Goal: Information Seeking & Learning: Learn about a topic

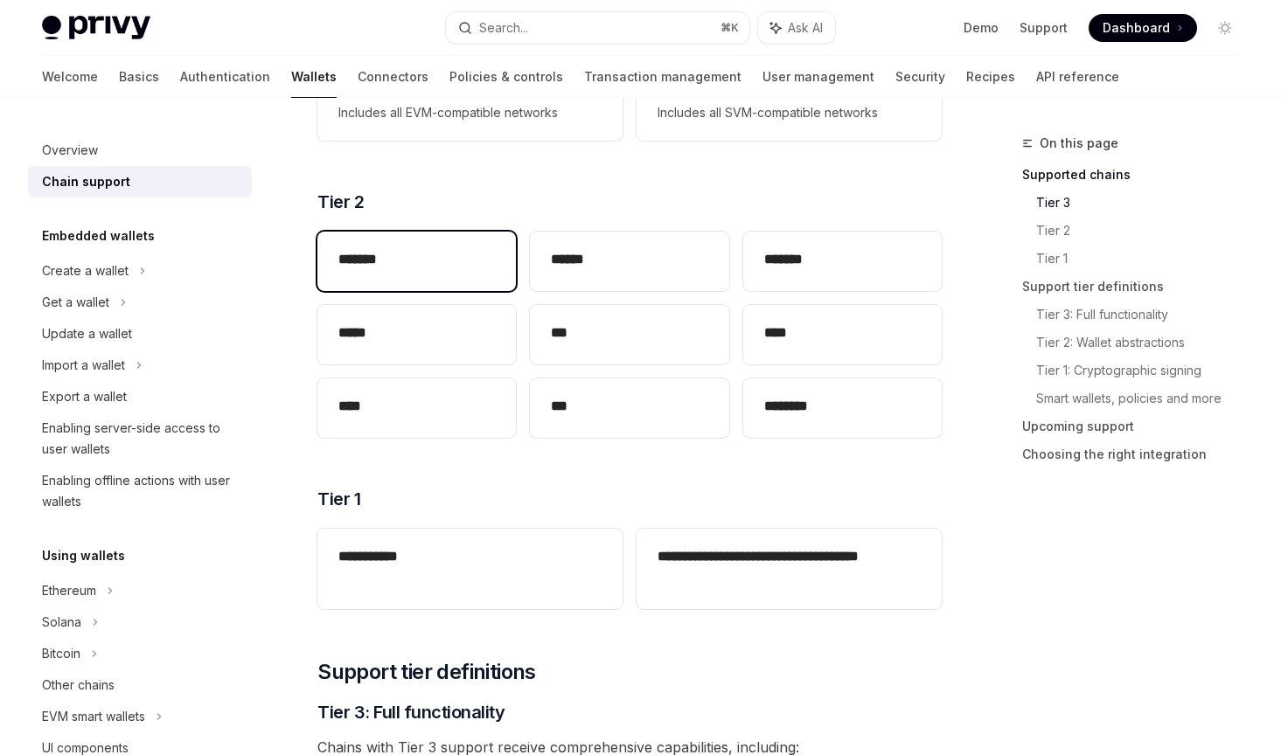
scroll to position [344, 0]
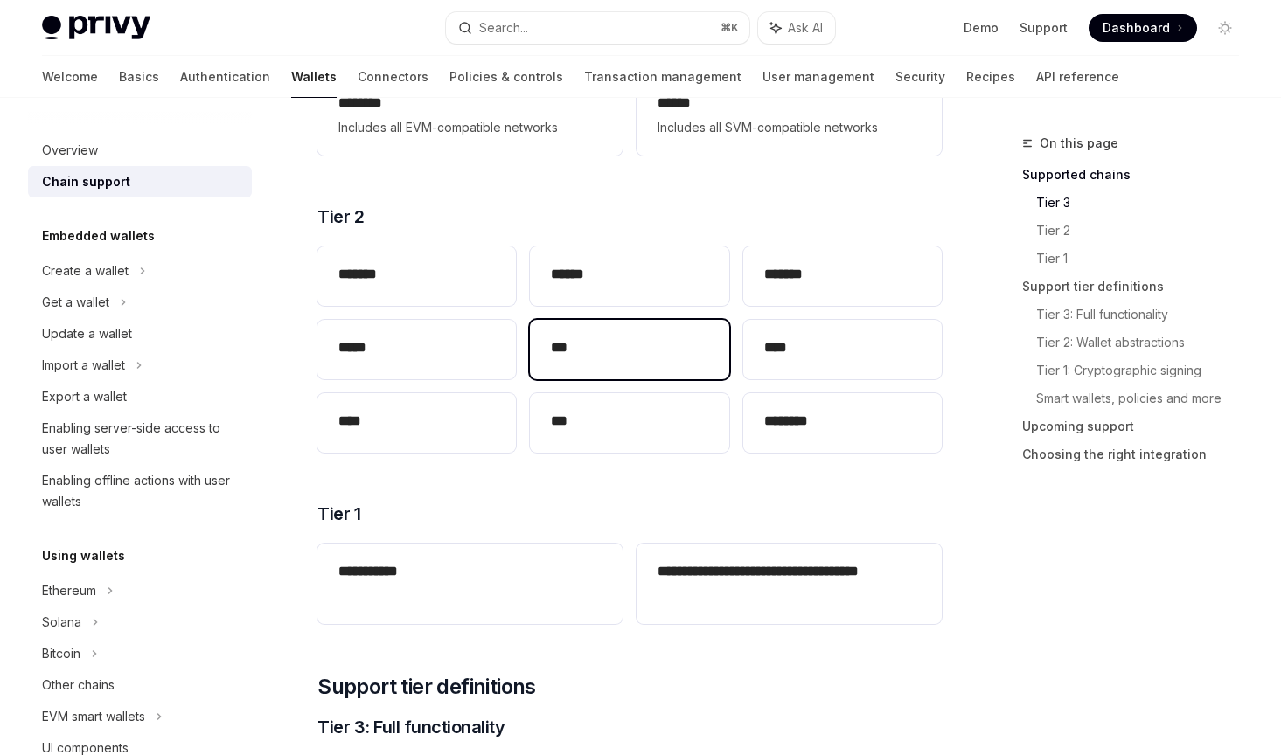
click at [534, 331] on div "***" at bounding box center [629, 349] width 198 height 59
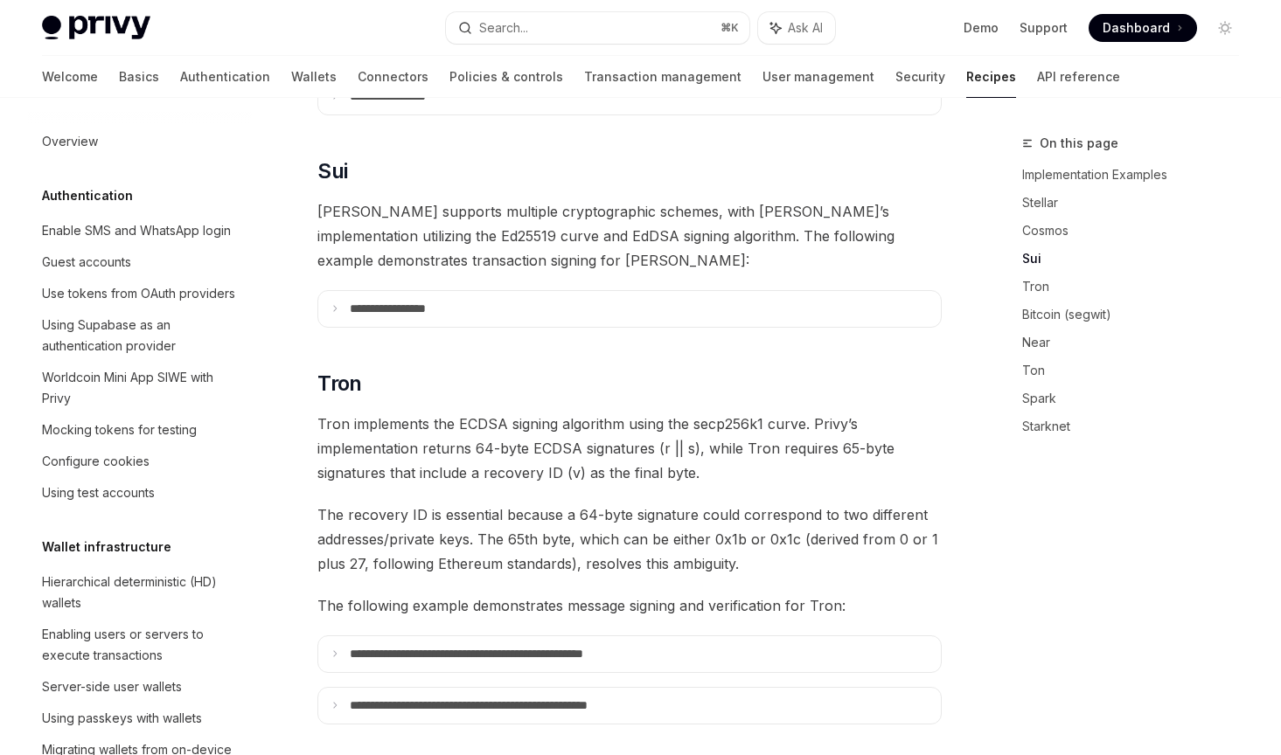
scroll to position [376, 0]
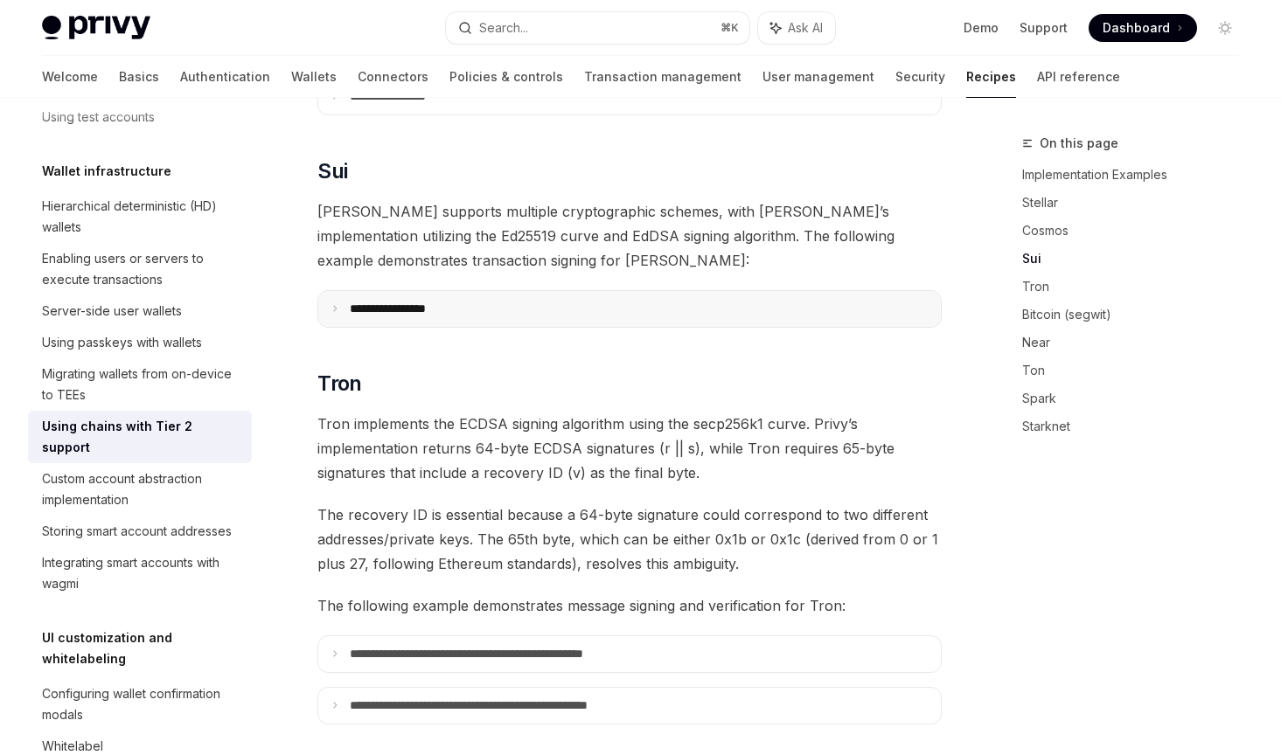
click at [460, 302] on p "**********" at bounding box center [409, 309] width 119 height 15
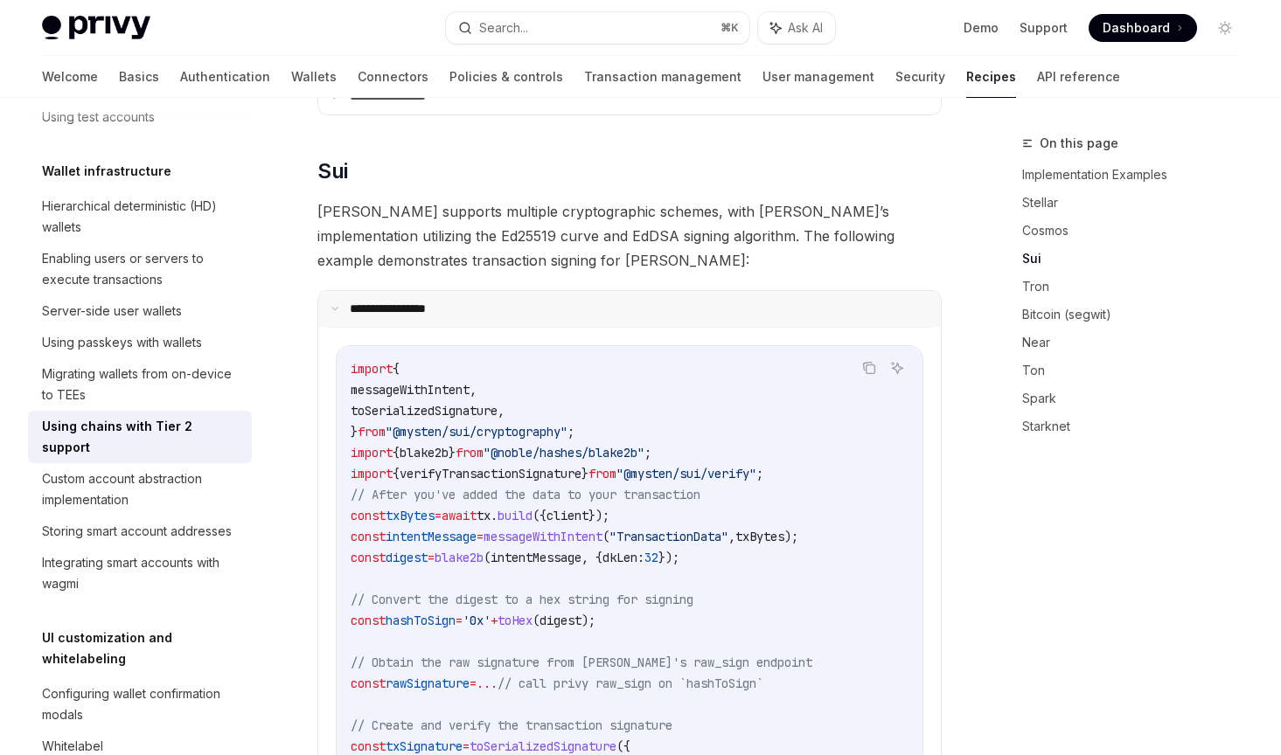
click at [460, 302] on p "**********" at bounding box center [407, 309] width 114 height 15
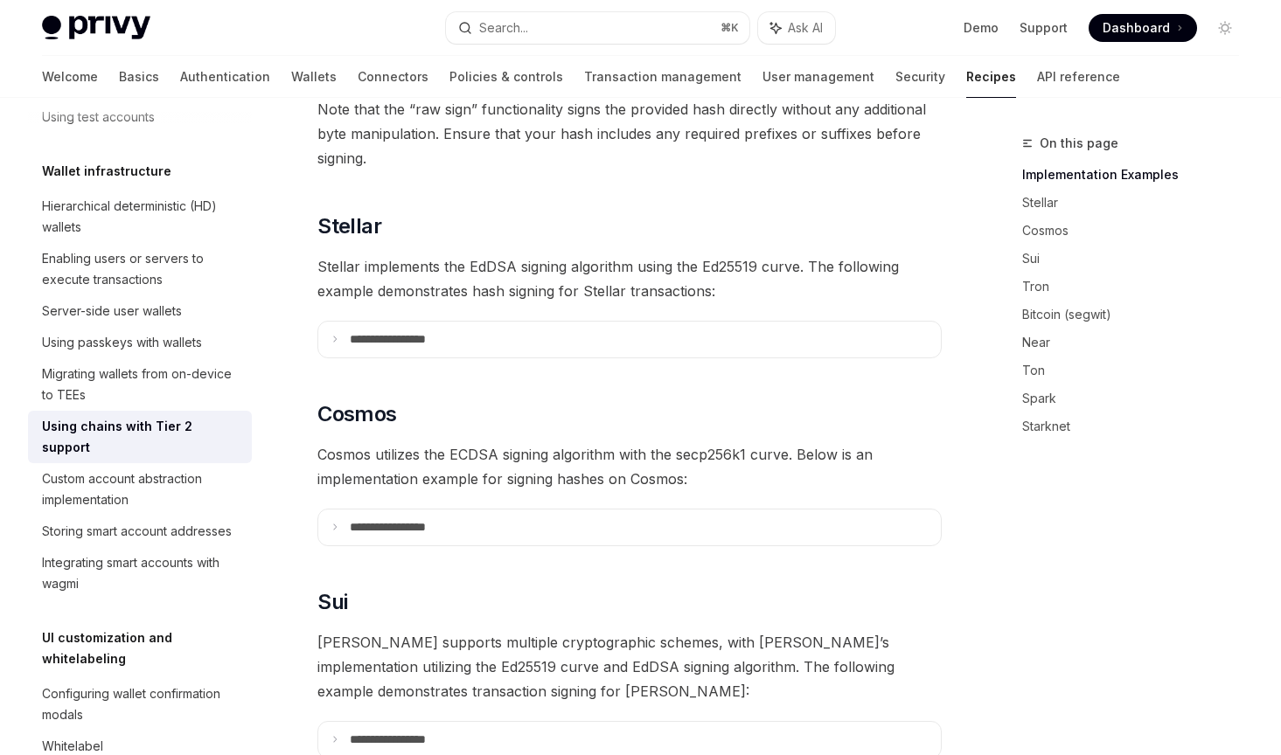
scroll to position [404, 0]
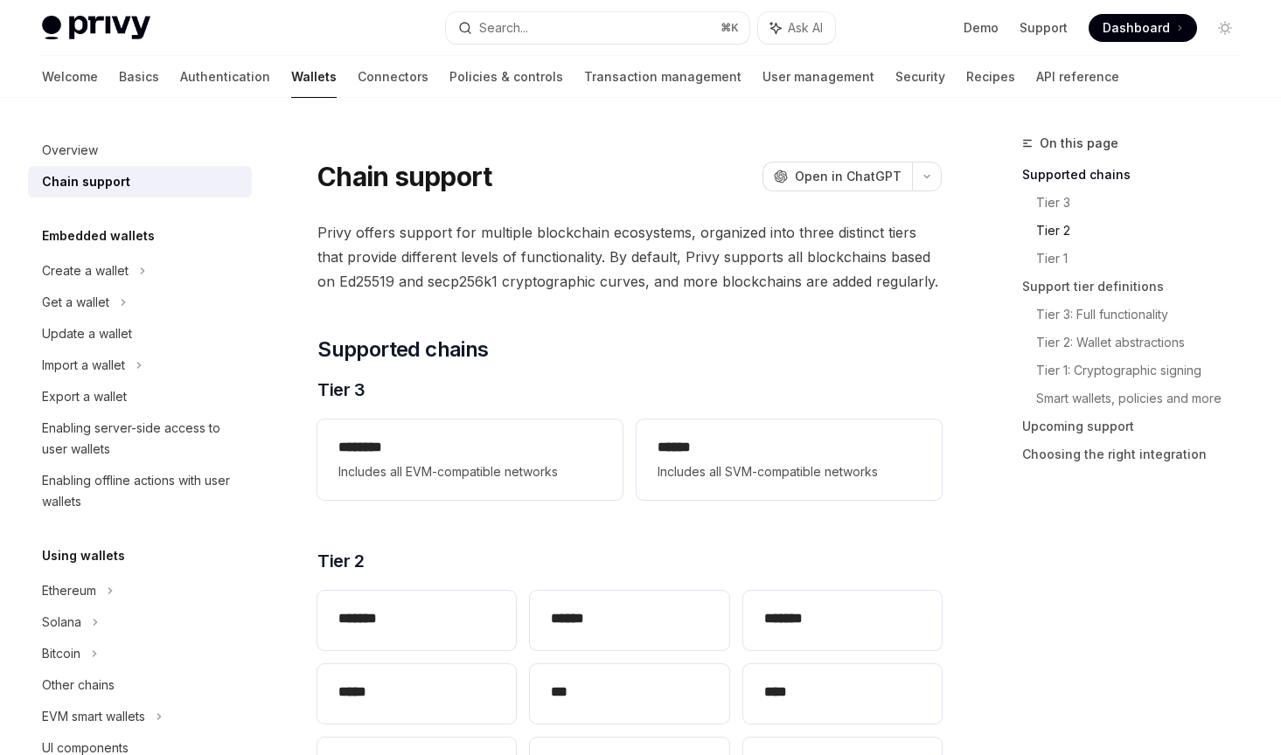
click at [1048, 236] on link "Tier 2" at bounding box center [1144, 231] width 217 height 28
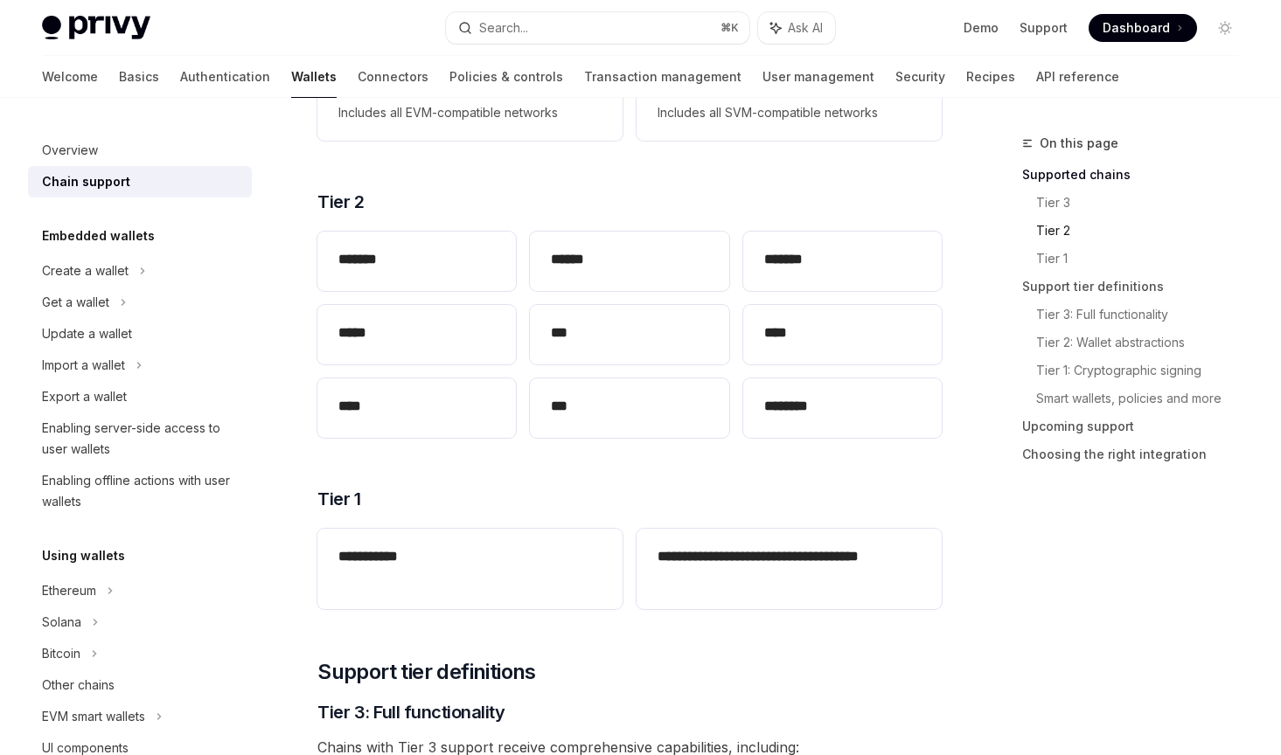
scroll to position [416, 0]
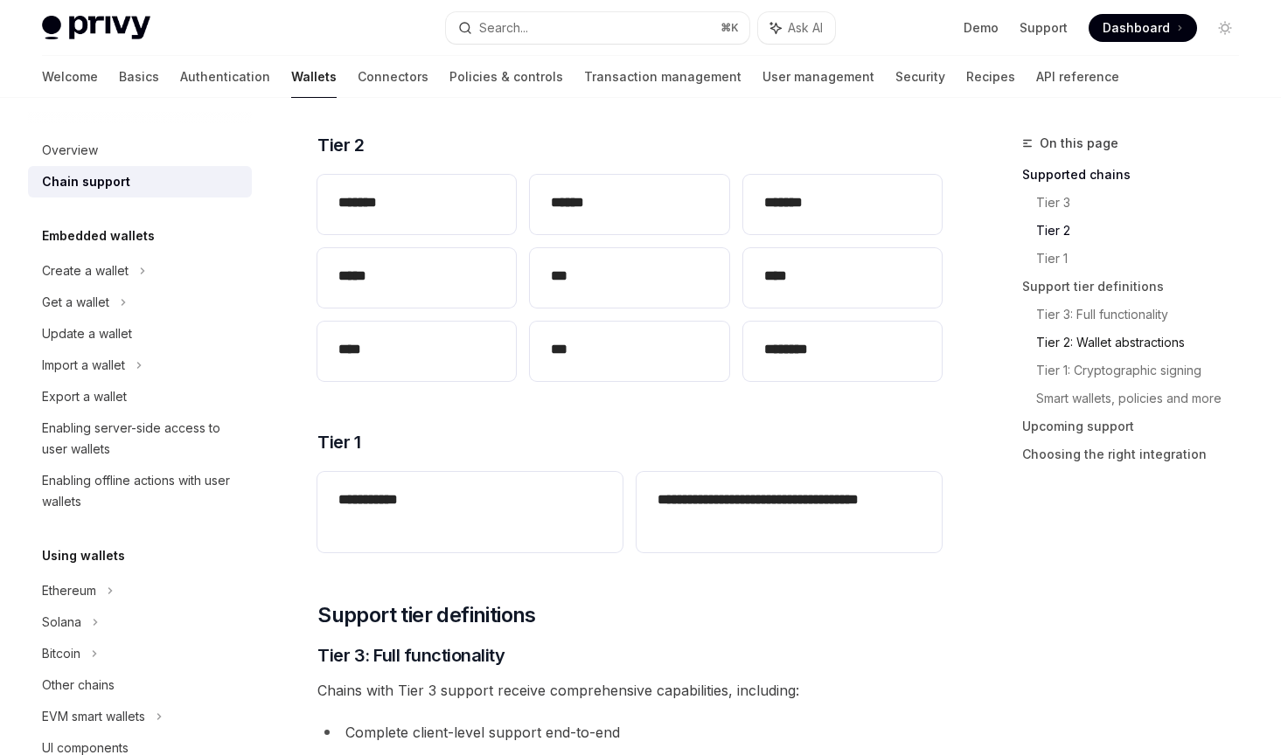
click at [1112, 346] on link "Tier 2: Wallet abstractions" at bounding box center [1144, 343] width 217 height 28
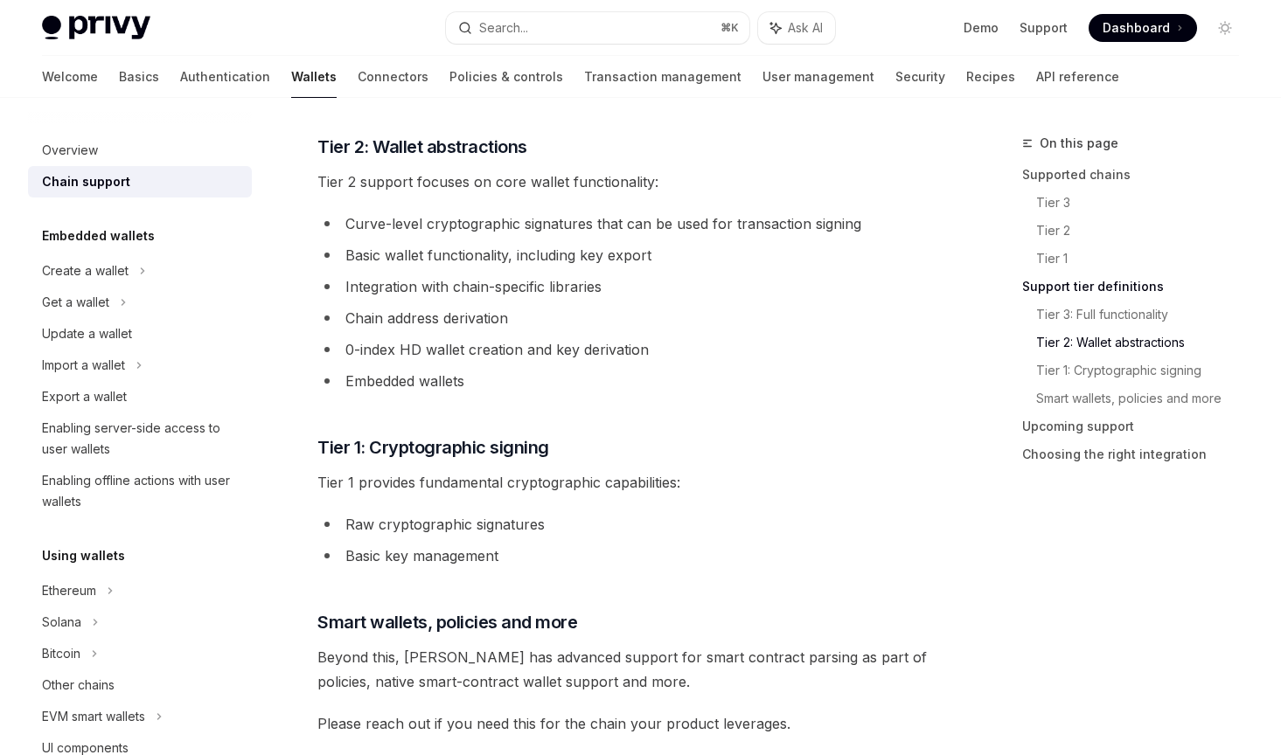
scroll to position [1164, 0]
click at [1086, 368] on link "Tier 1: Cryptographic signing" at bounding box center [1144, 371] width 217 height 28
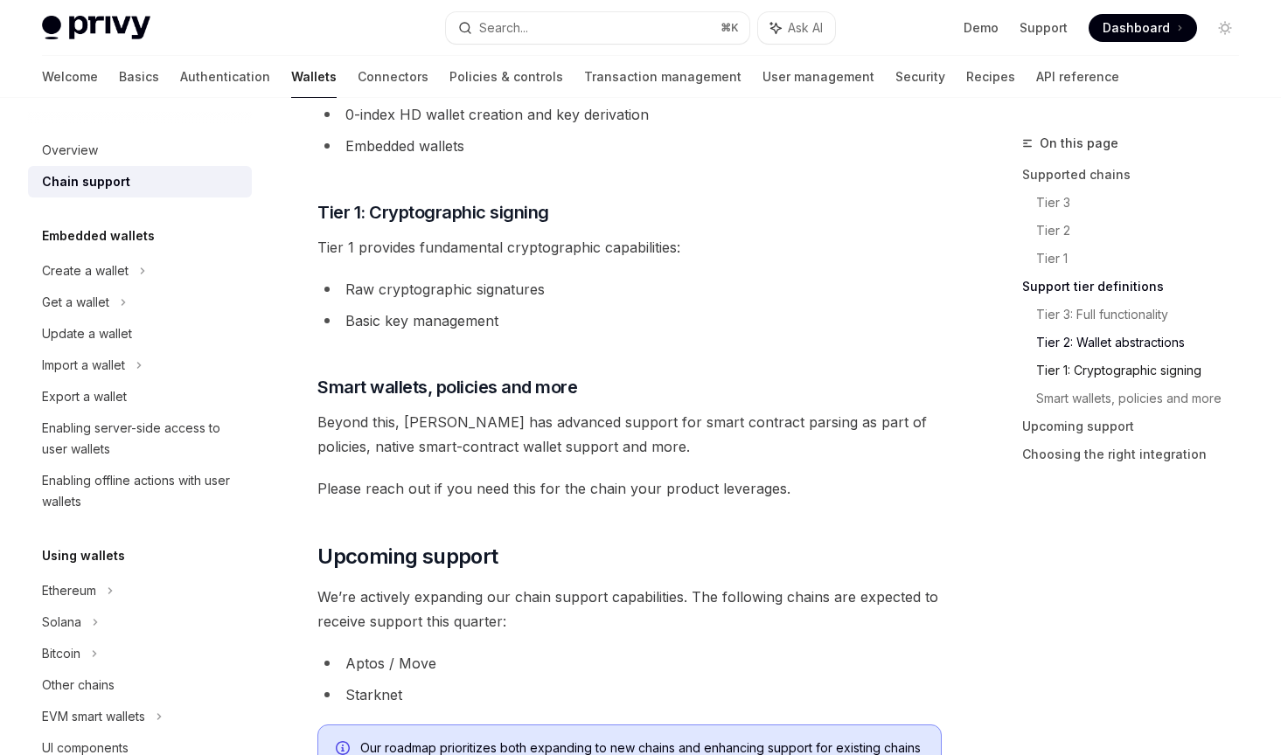
scroll to position [1465, 0]
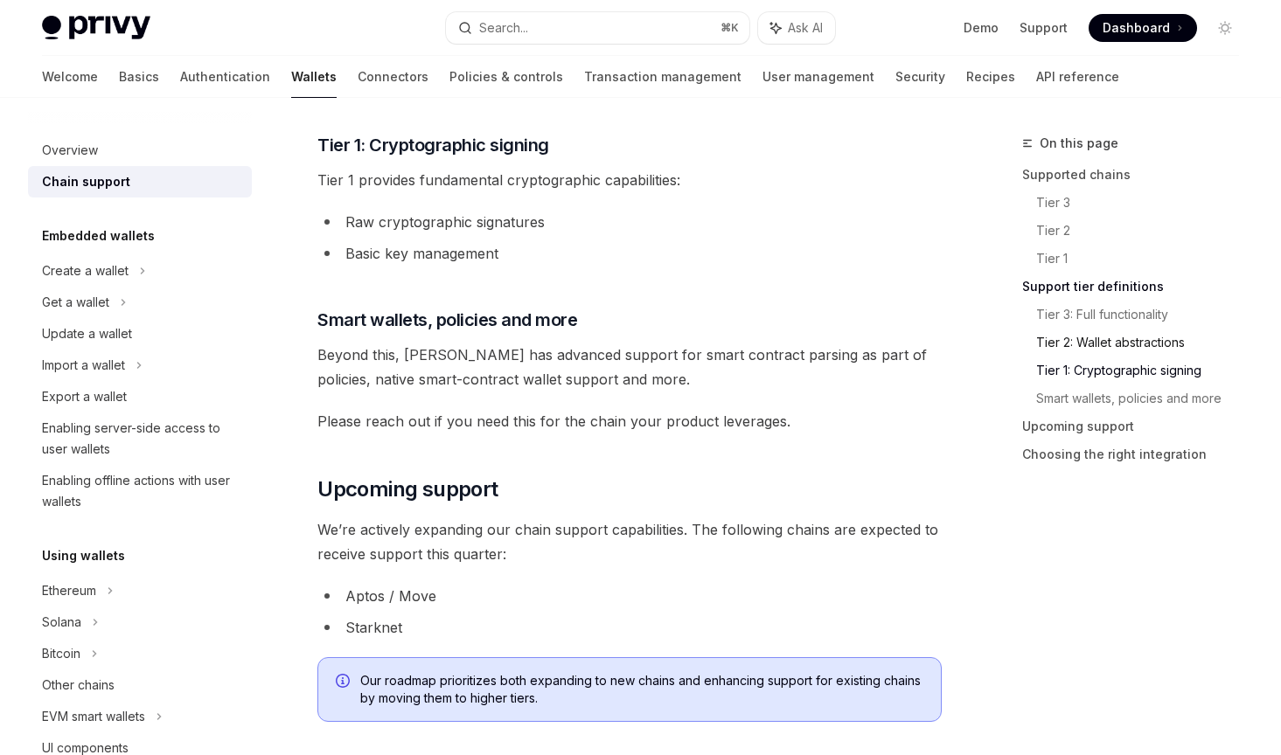
click at [1099, 337] on link "Tier 2: Wallet abstractions" at bounding box center [1144, 343] width 217 height 28
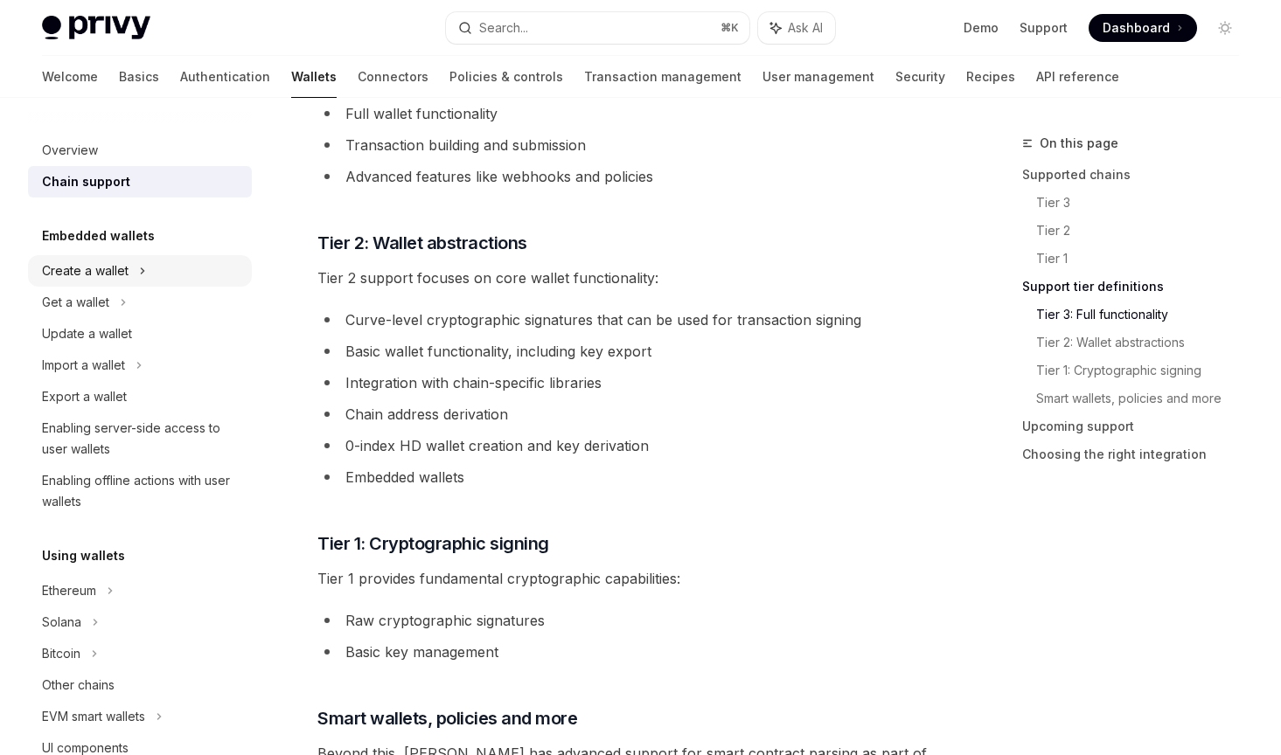
click at [130, 268] on div "Create a wallet" at bounding box center [140, 270] width 224 height 31
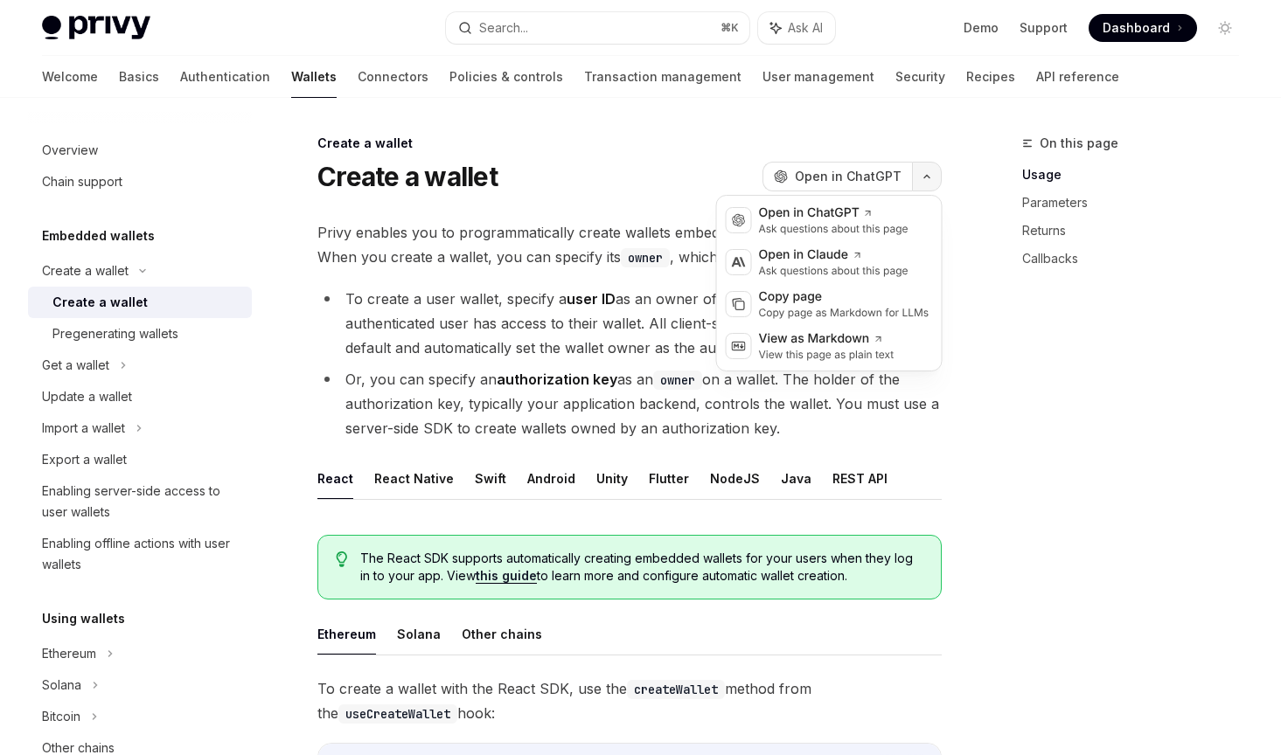
click at [923, 172] on button "button" at bounding box center [927, 177] width 30 height 30
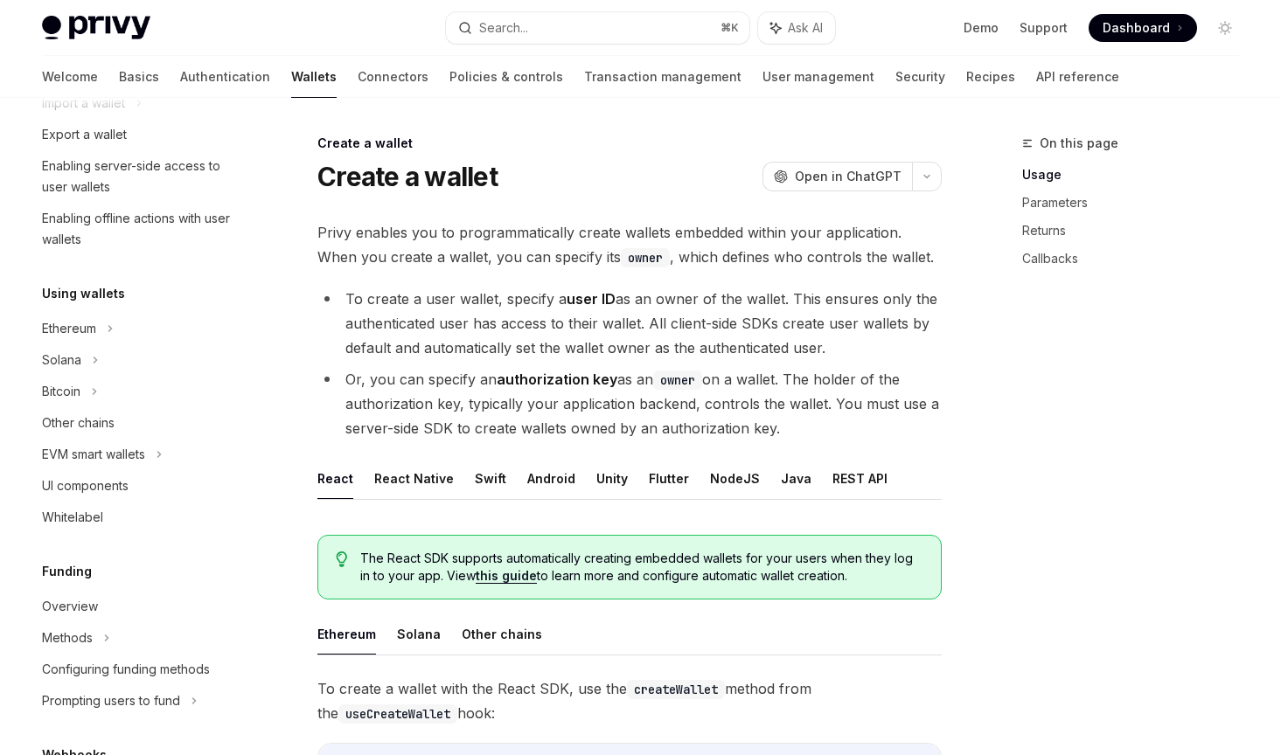
scroll to position [319, 0]
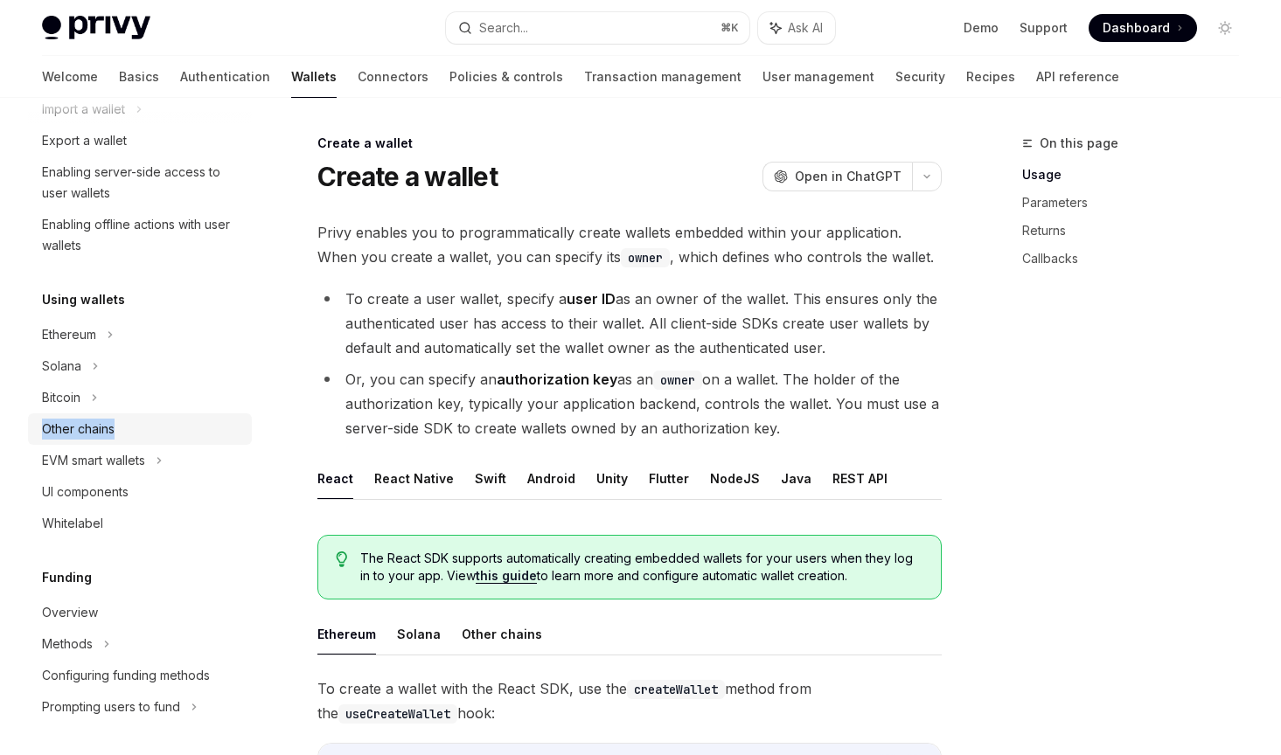
click at [96, 427] on div "Other chains" at bounding box center [78, 429] width 73 height 21
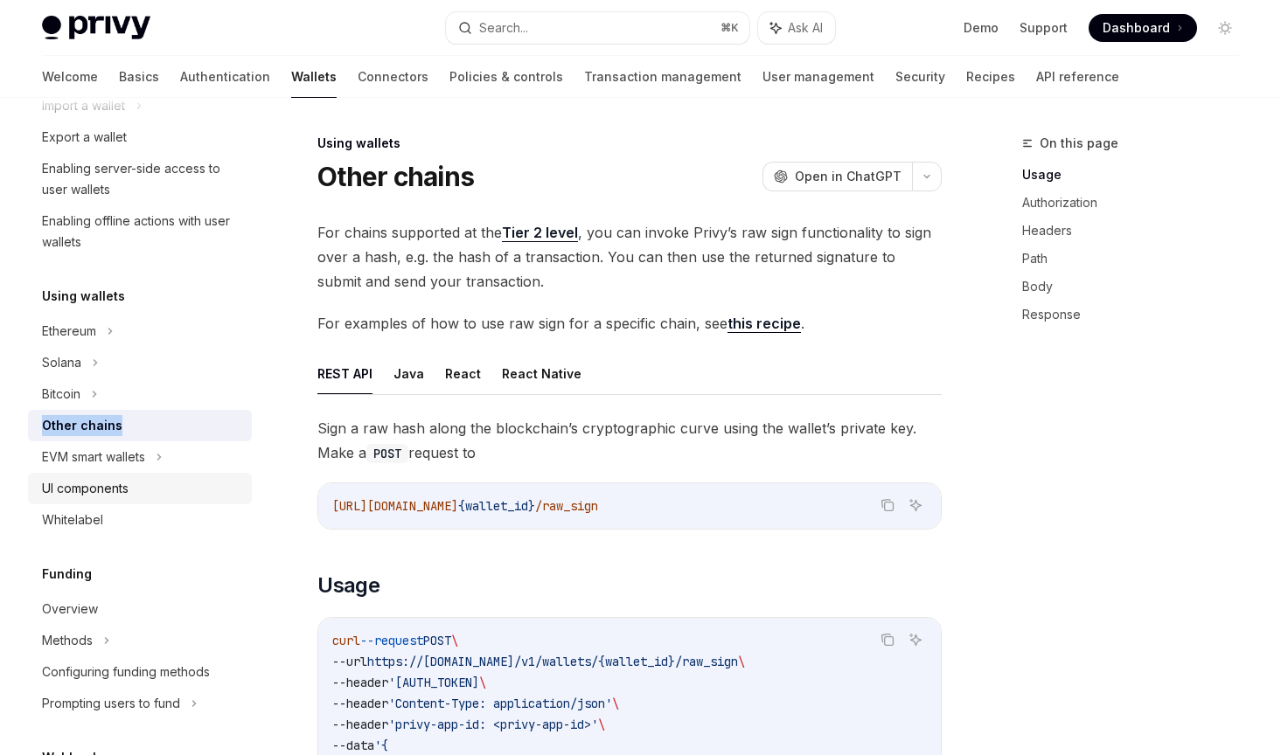
scroll to position [294, 0]
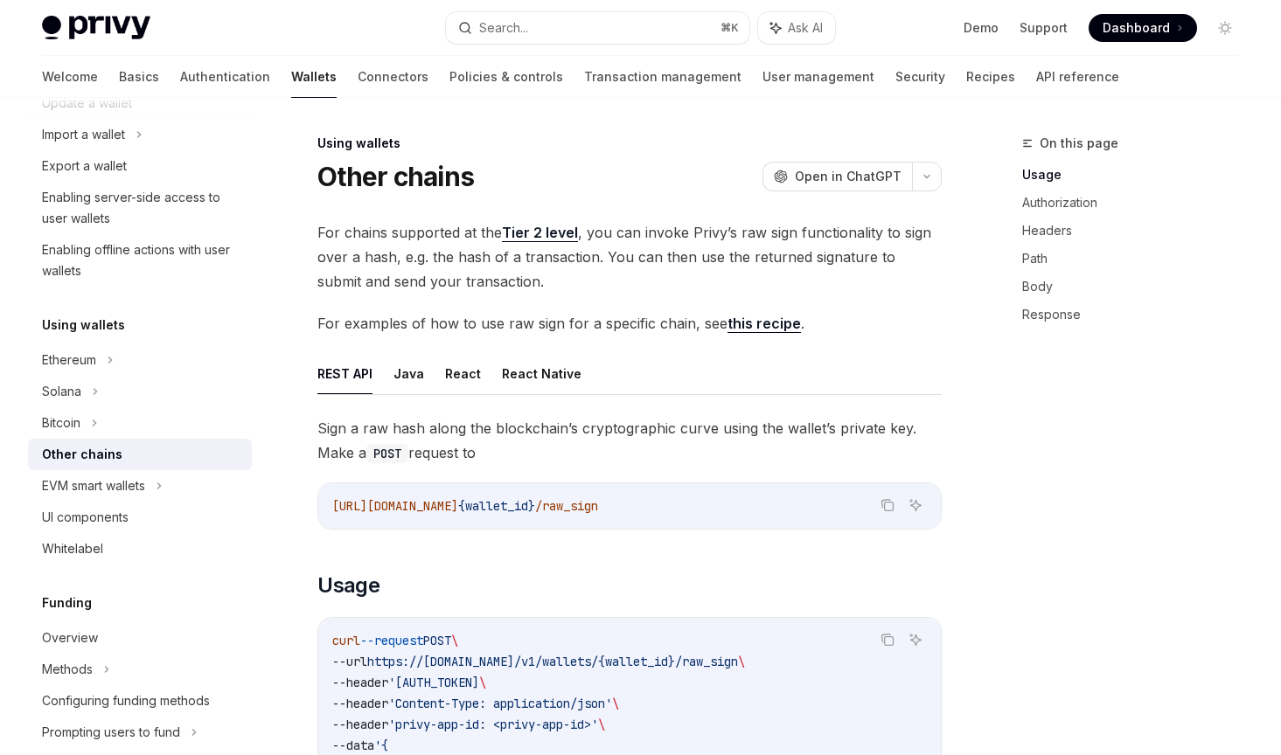
click at [461, 292] on span "For chains supported at the Tier 2 level , you can invoke Privy’s raw sign func…" at bounding box center [629, 256] width 624 height 73
click at [457, 378] on button "React" at bounding box center [463, 373] width 36 height 41
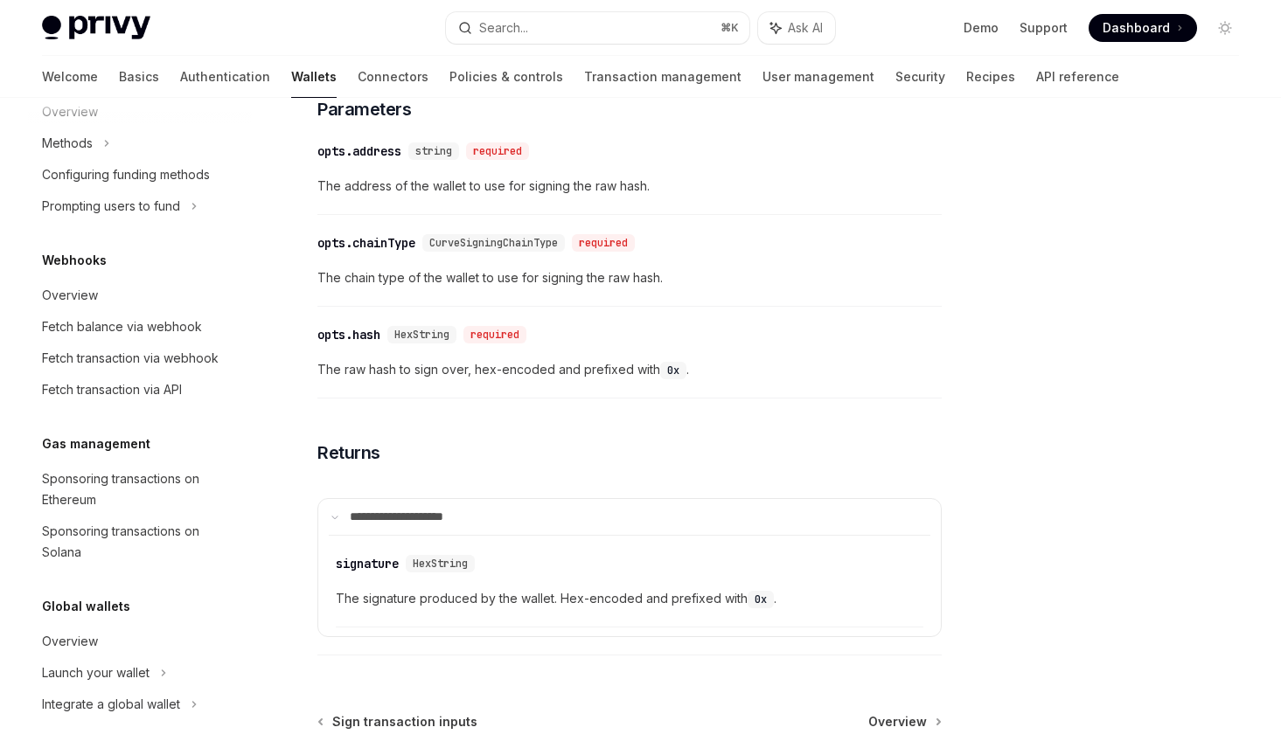
scroll to position [820, 0]
click at [148, 481] on div "Sponsoring transactions on Ethereum" at bounding box center [141, 490] width 199 height 42
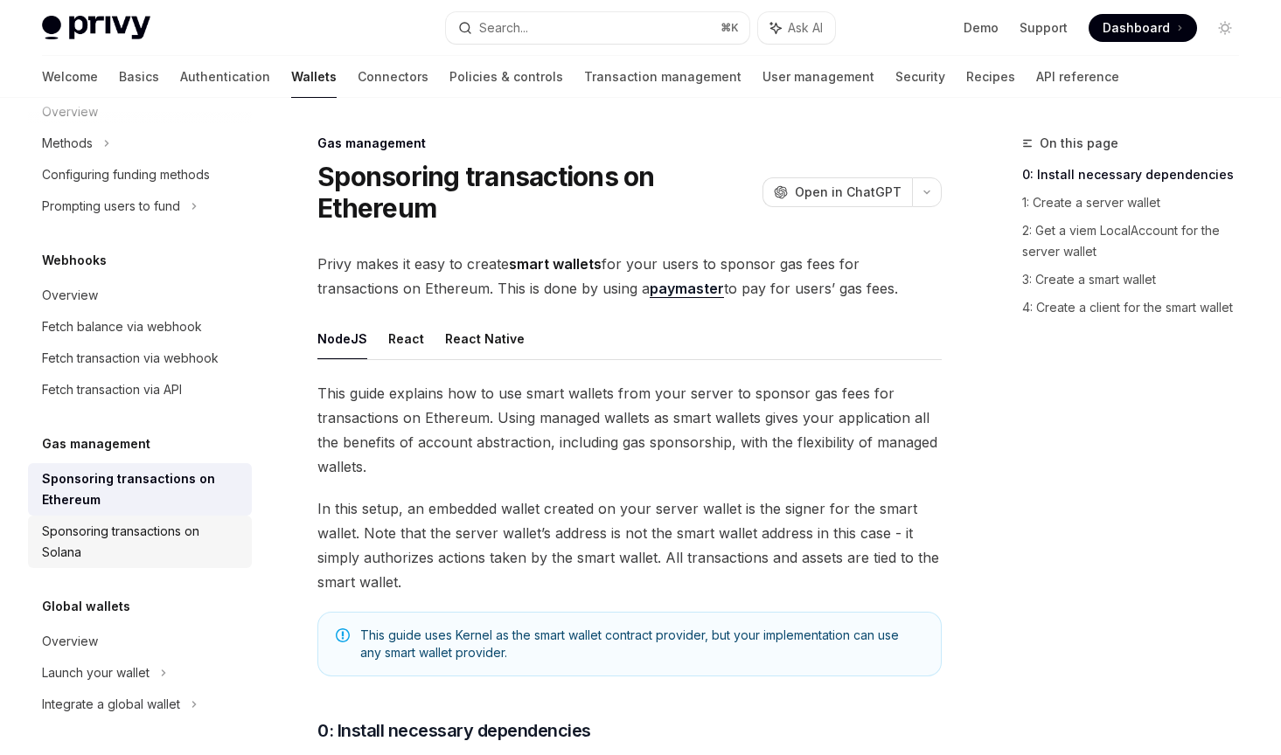
click at [129, 525] on div "Sponsoring transactions on Solana" at bounding box center [141, 542] width 199 height 42
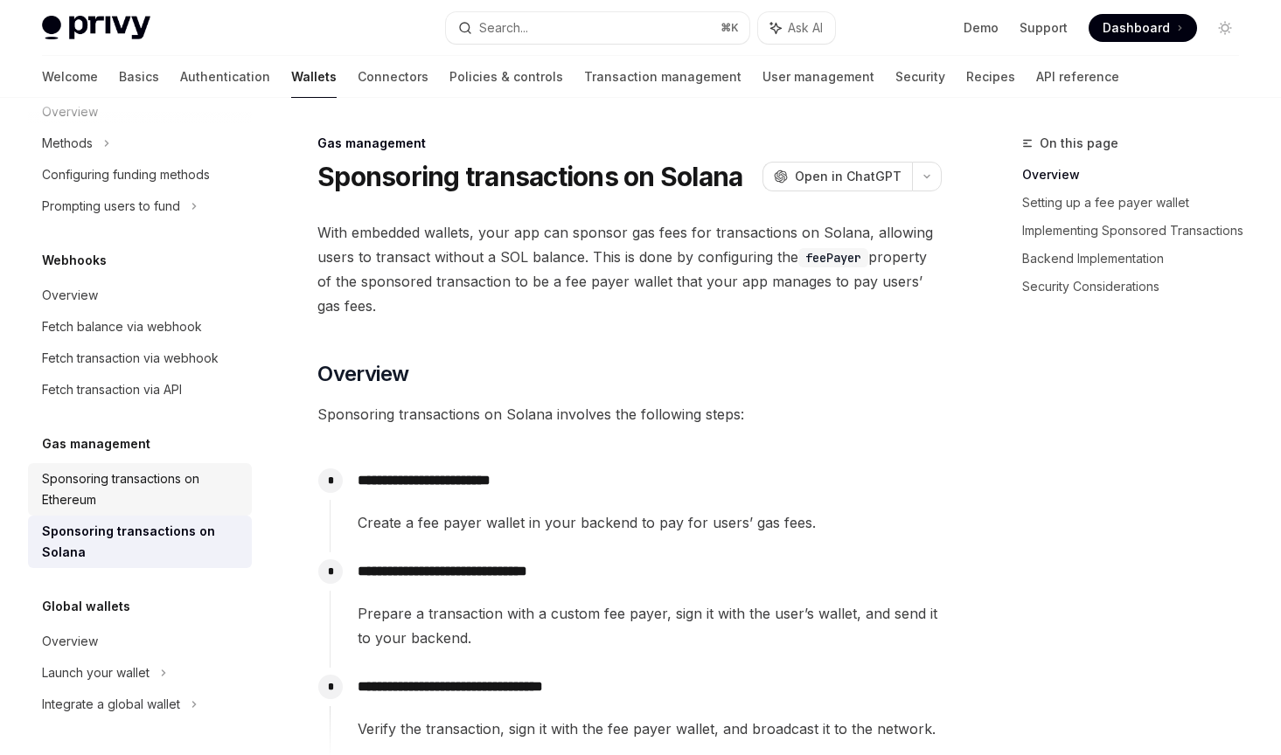
click at [136, 473] on div "Sponsoring transactions on Ethereum" at bounding box center [141, 490] width 199 height 42
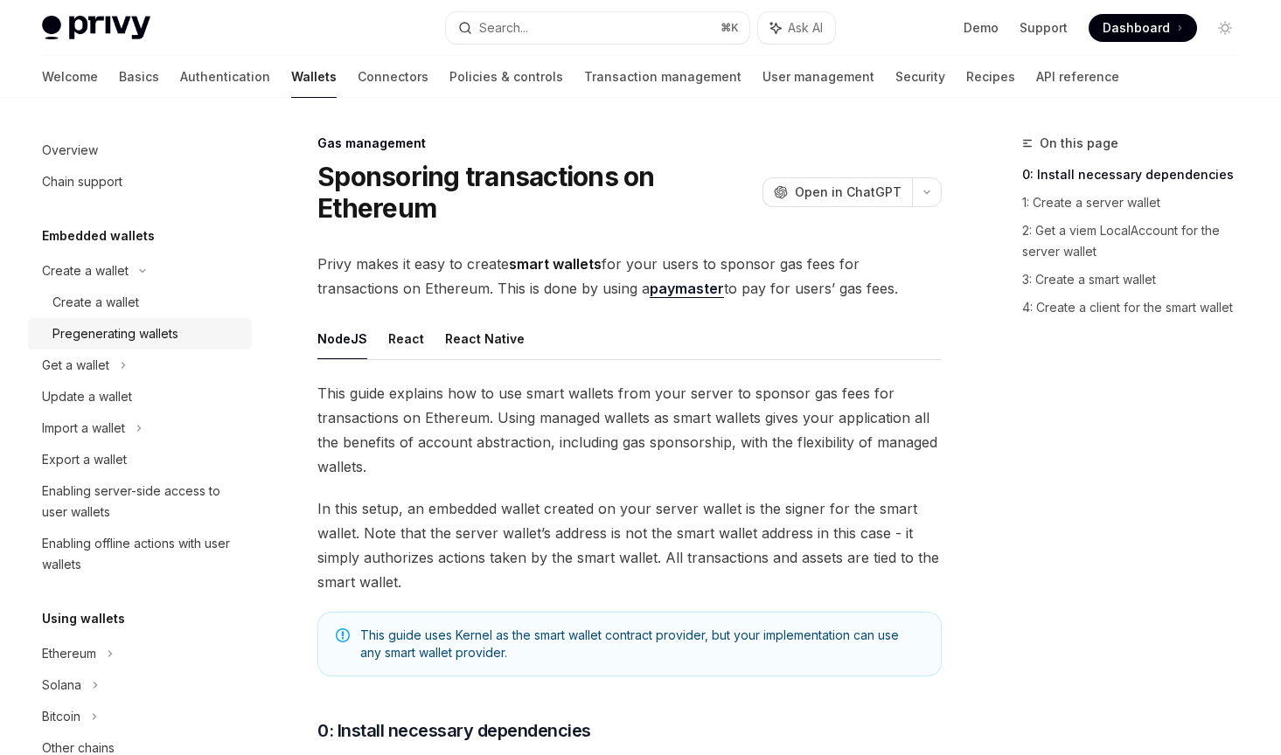
click at [158, 329] on div "Pregenerating wallets" at bounding box center [115, 333] width 126 height 21
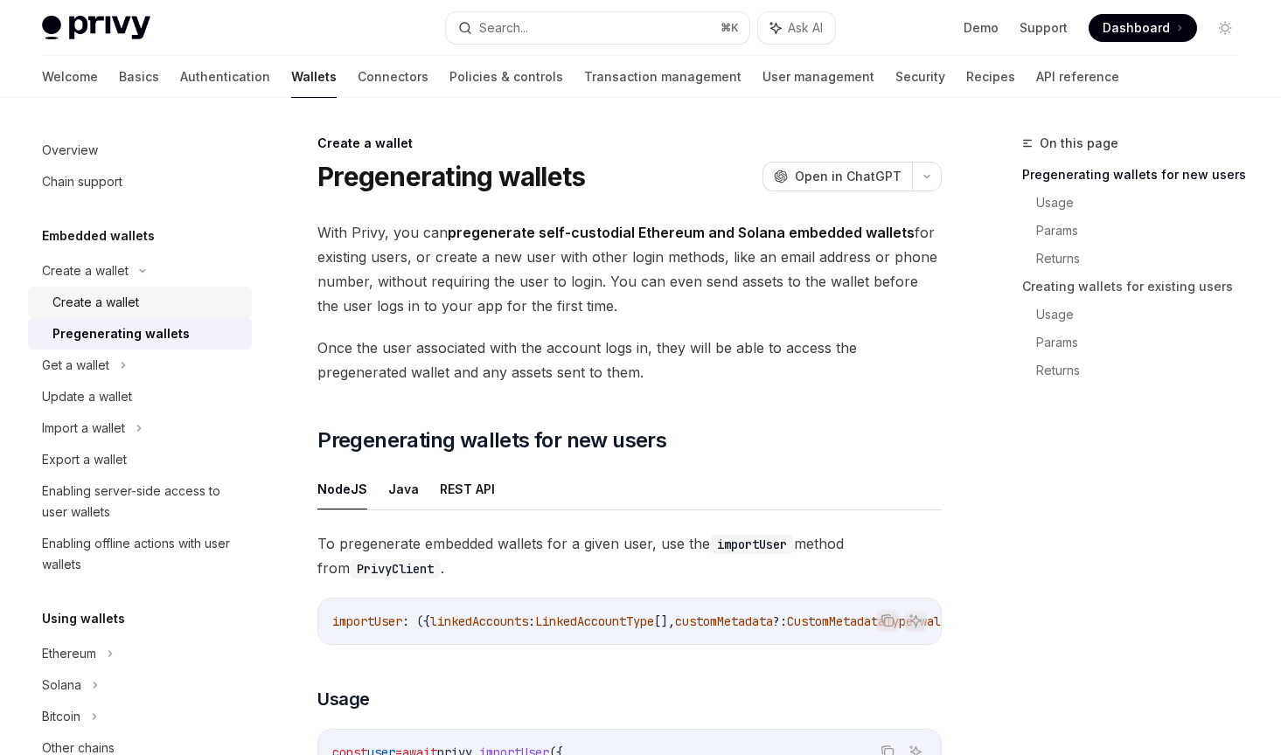
click at [164, 304] on div "Create a wallet" at bounding box center [146, 302] width 189 height 21
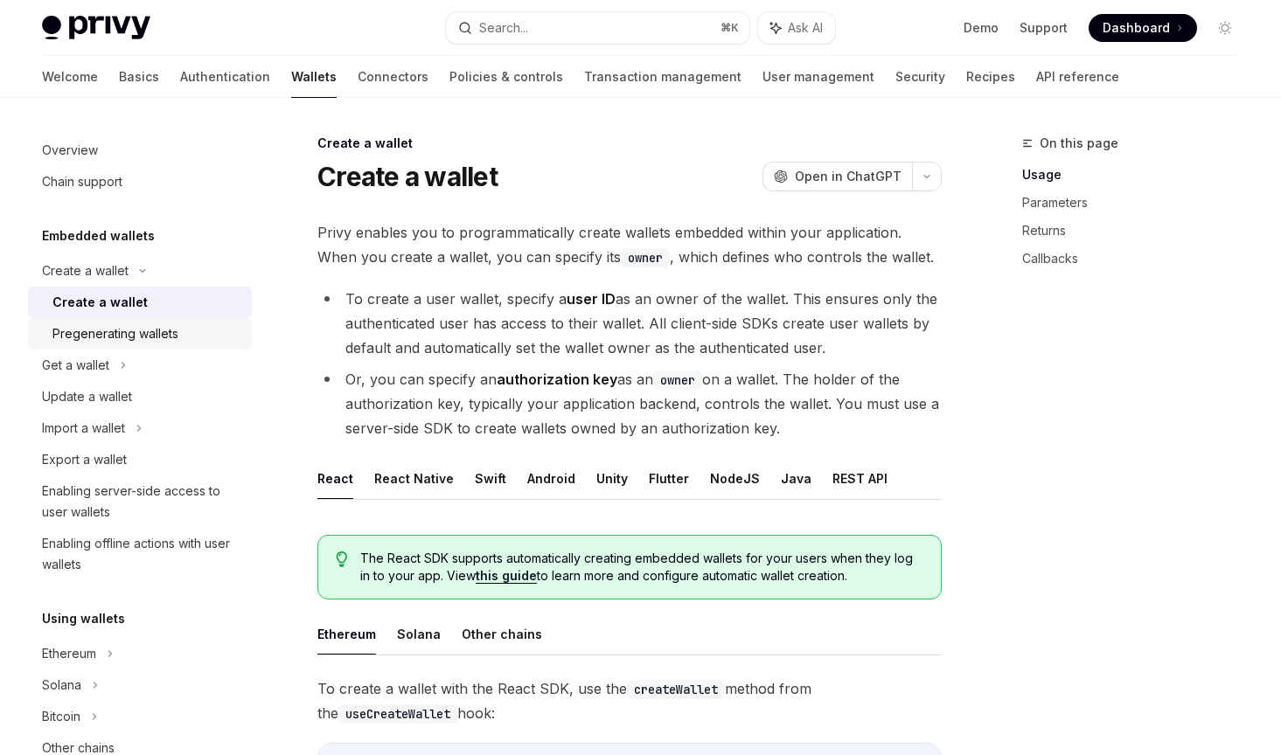
click at [170, 330] on div "Pregenerating wallets" at bounding box center [115, 333] width 126 height 21
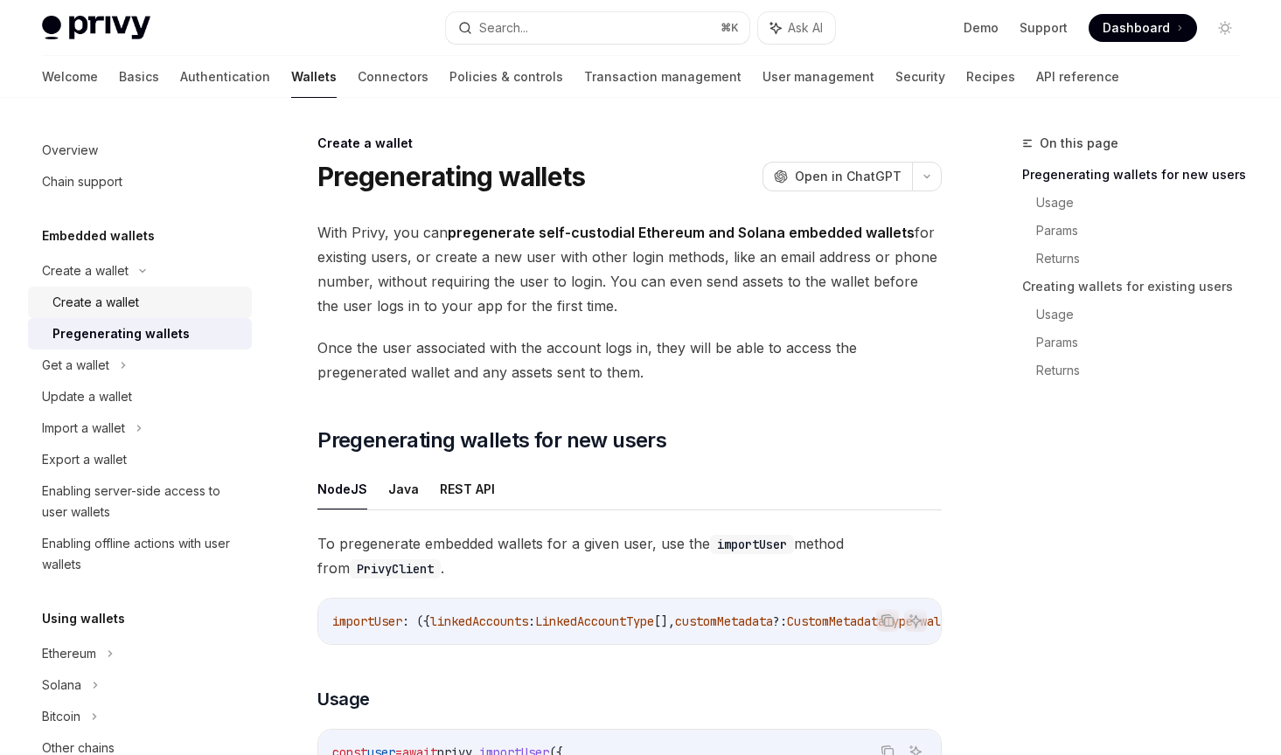
click at [151, 301] on div "Create a wallet" at bounding box center [146, 302] width 189 height 21
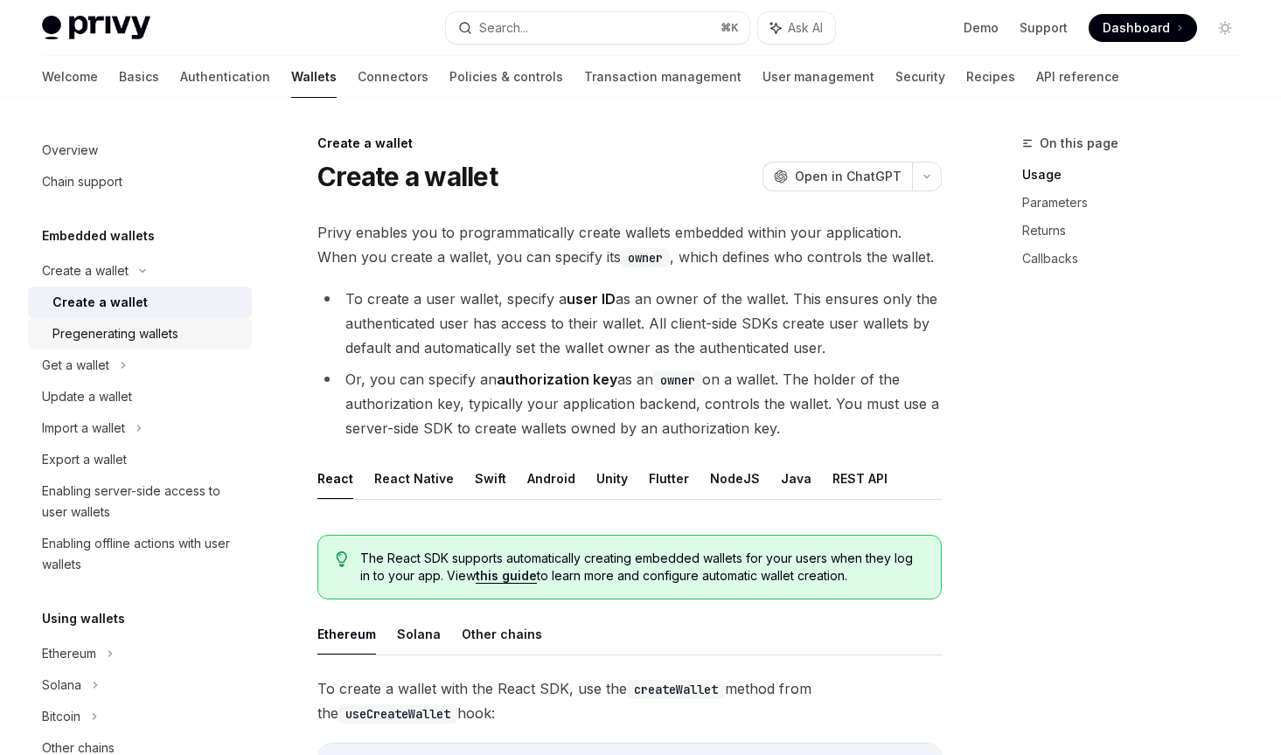
click at [157, 324] on div "Pregenerating wallets" at bounding box center [115, 333] width 126 height 21
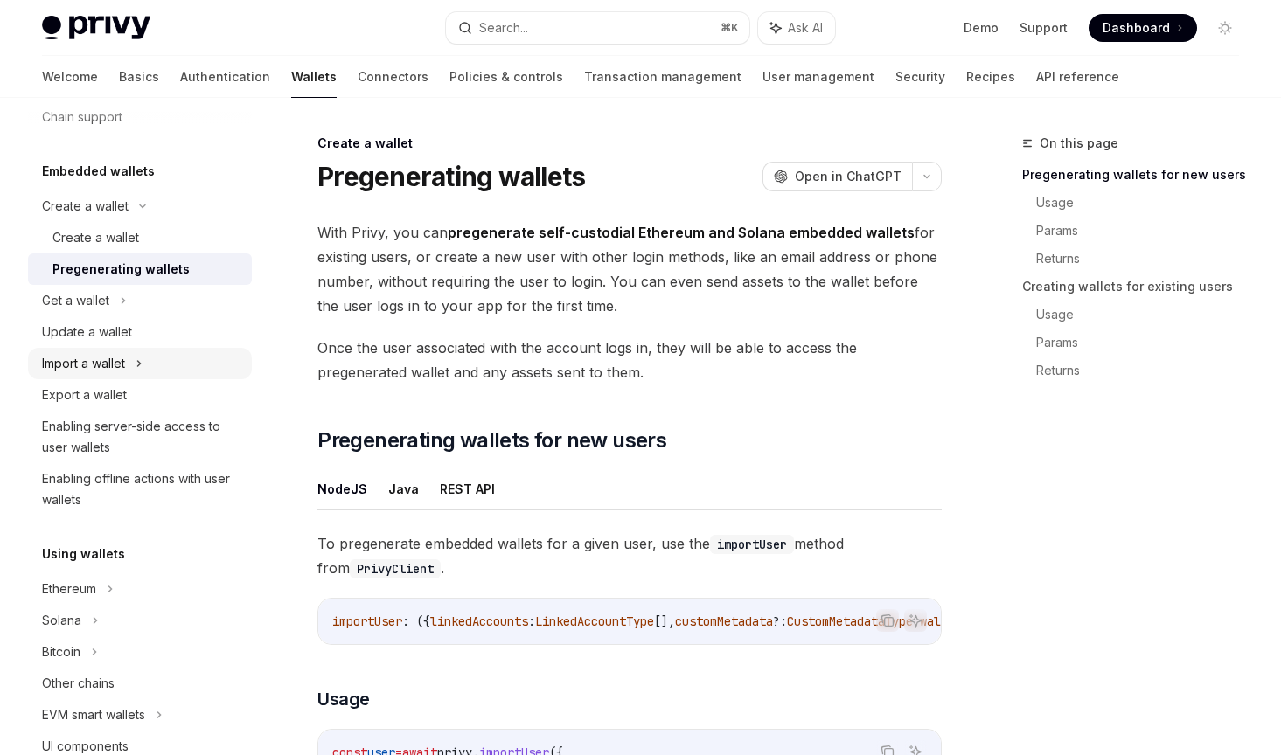
scroll to position [59, 0]
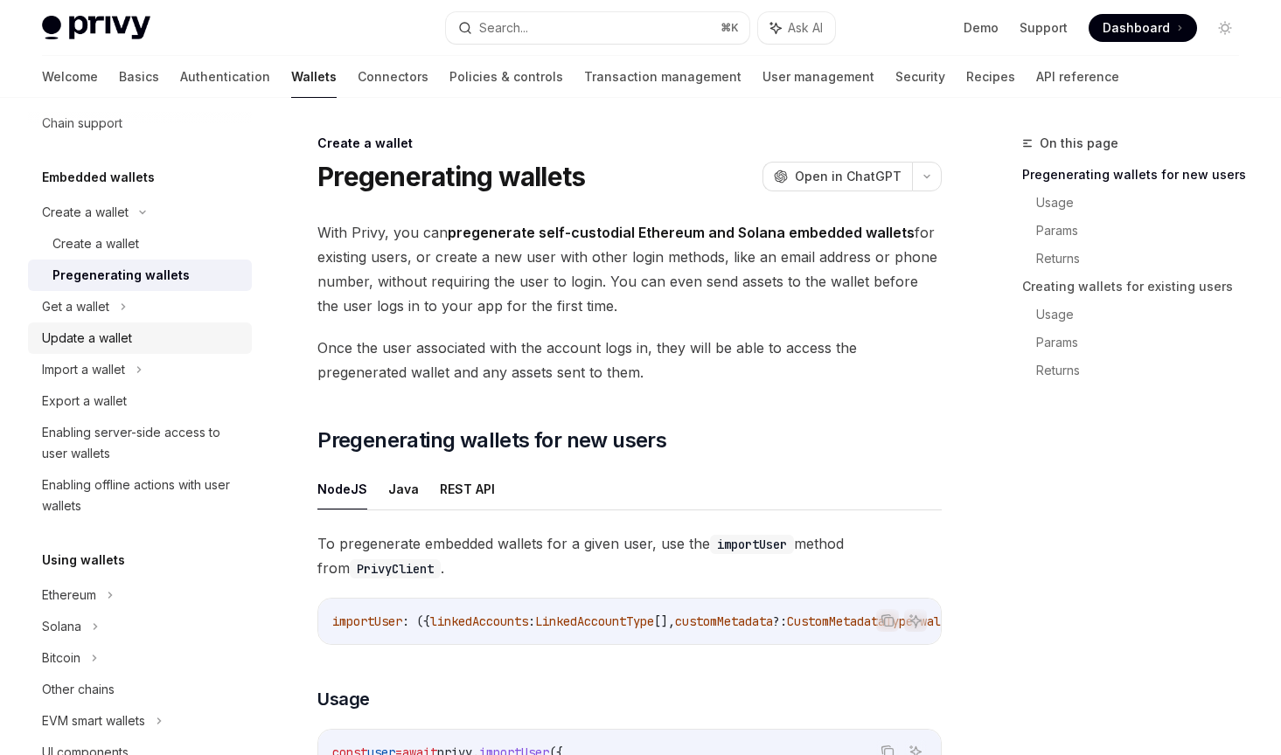
click at [156, 323] on link "Update a wallet" at bounding box center [140, 338] width 224 height 31
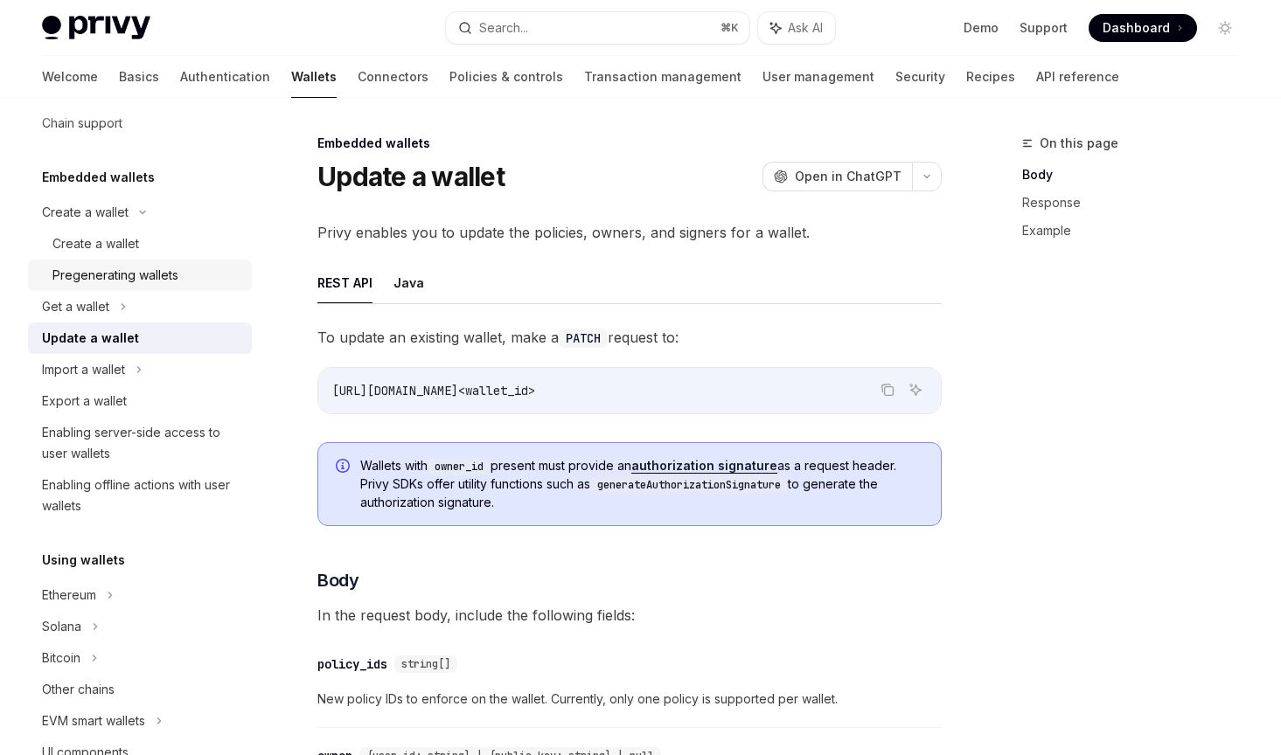
click at [180, 278] on div "Pregenerating wallets" at bounding box center [146, 275] width 189 height 21
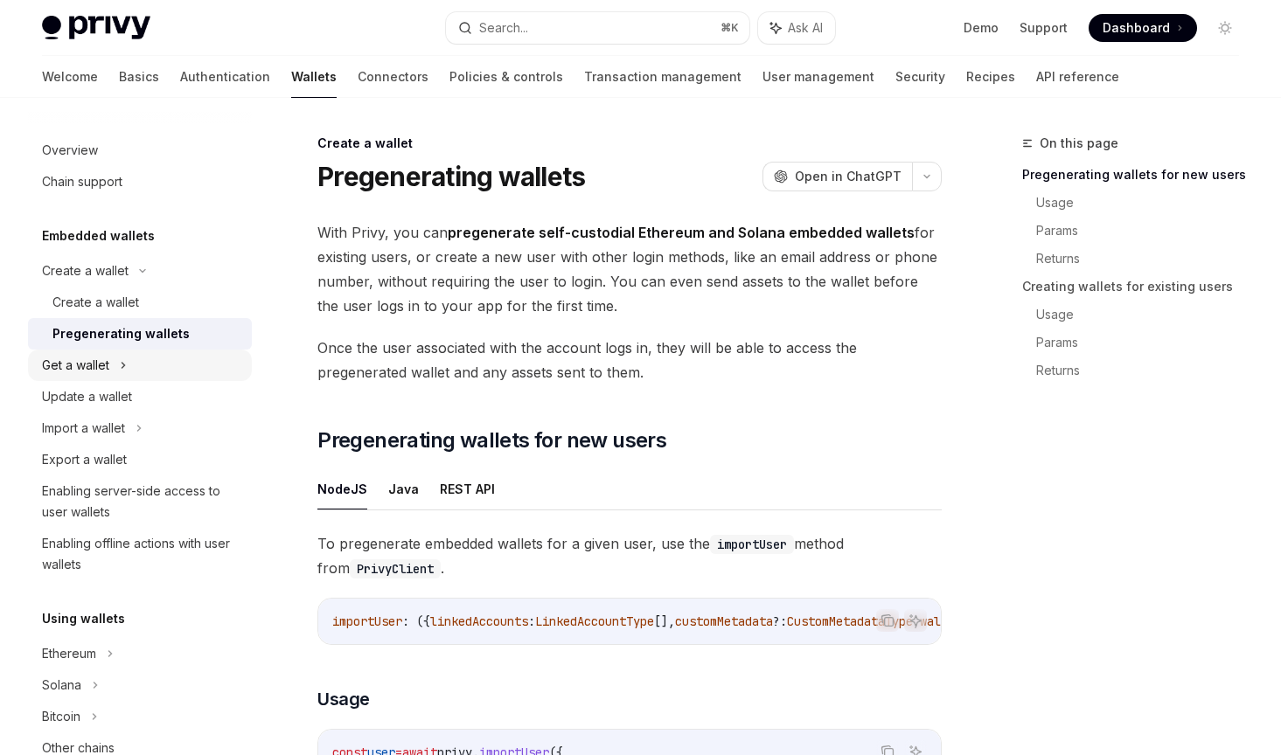
click at [138, 361] on div "Get a wallet" at bounding box center [140, 365] width 224 height 31
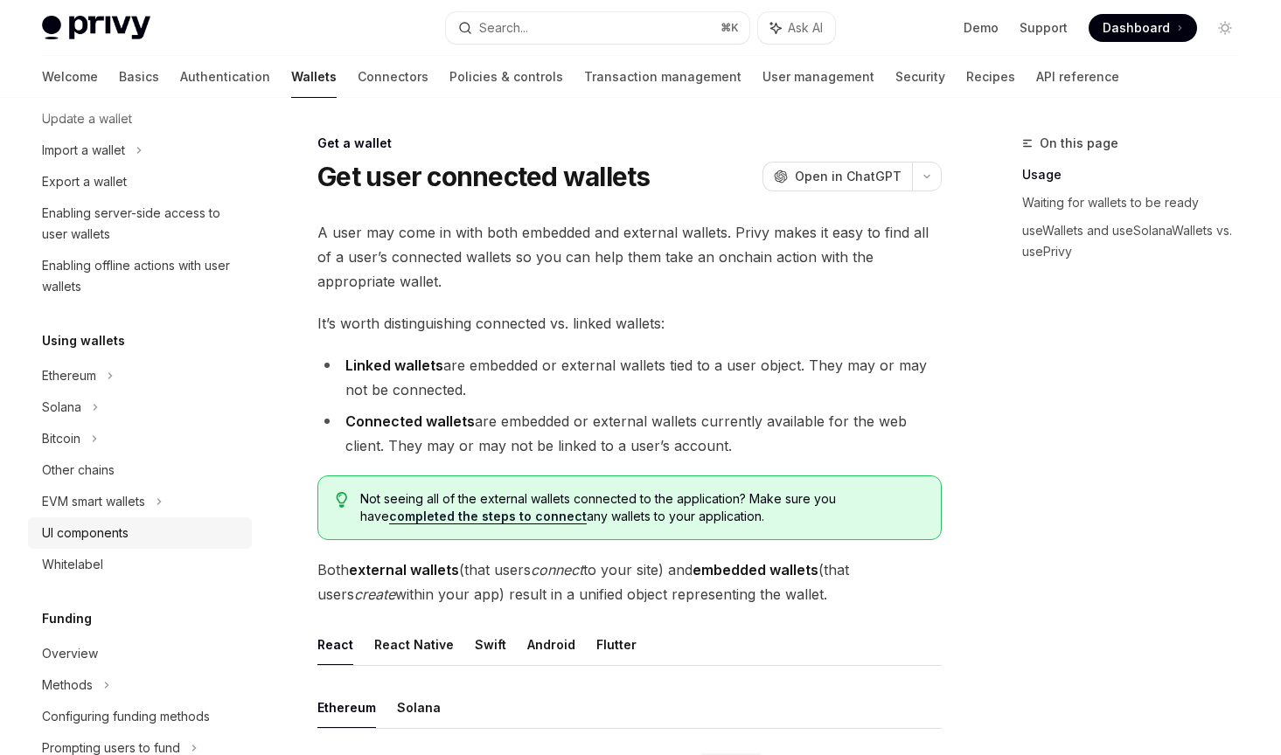
scroll to position [382, 0]
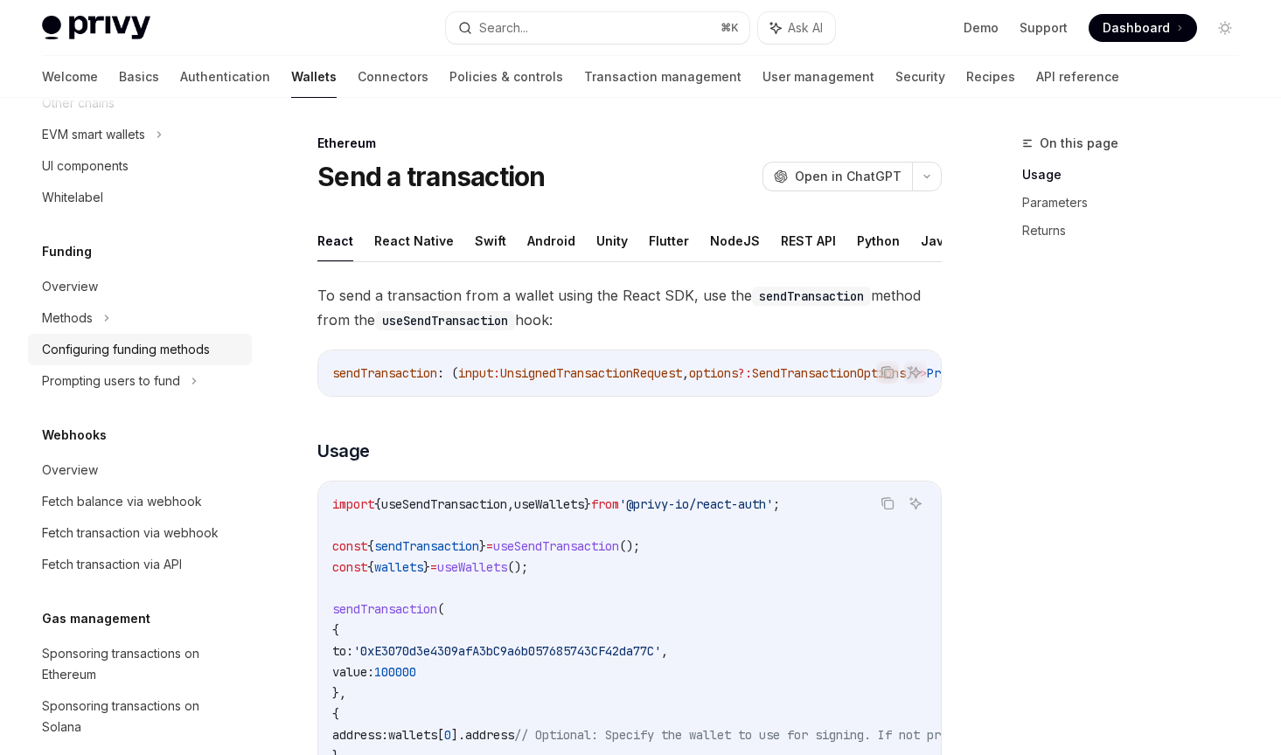
scroll to position [744, 0]
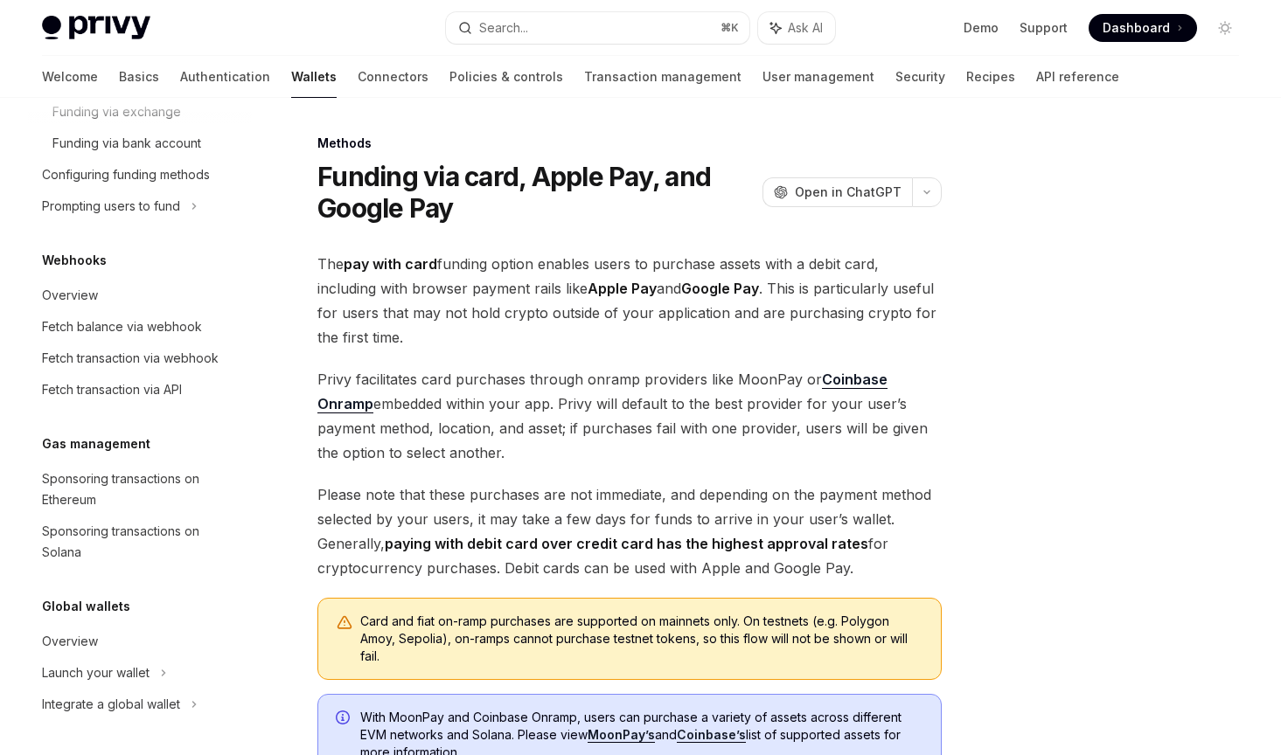
scroll to position [1061, 0]
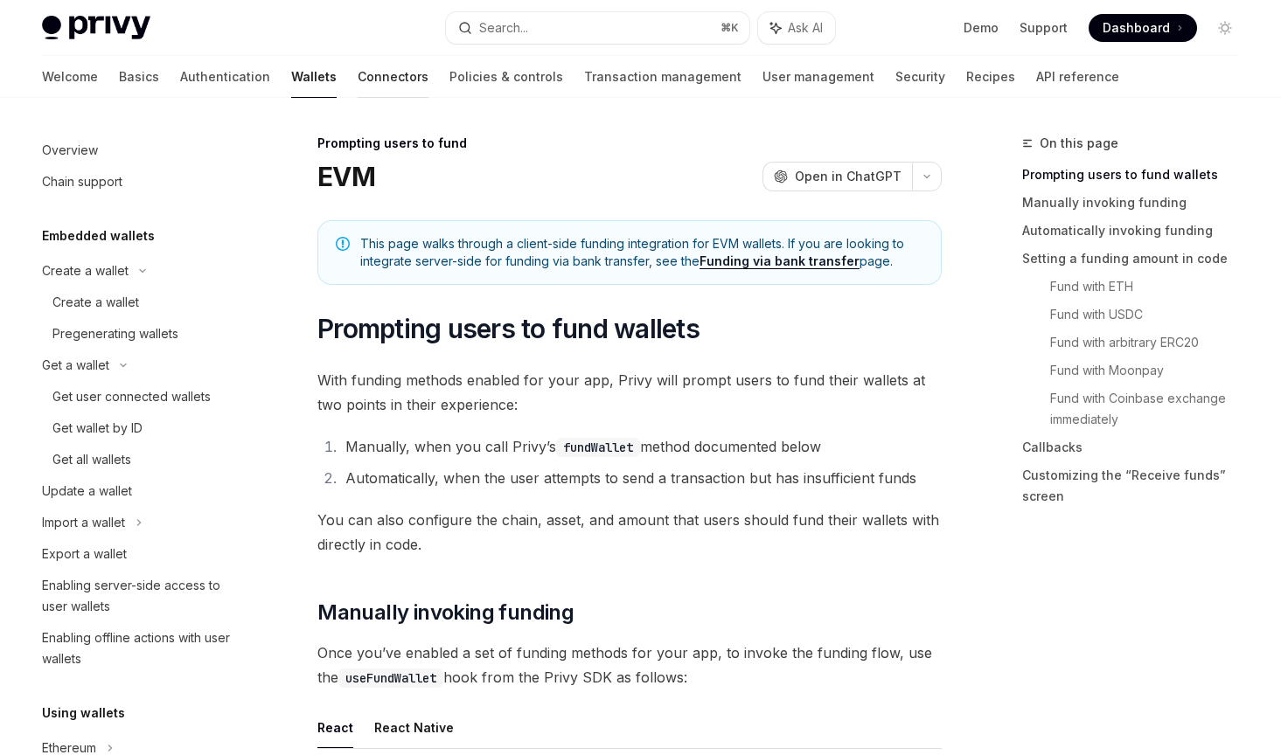
click at [358, 76] on link "Connectors" at bounding box center [393, 77] width 71 height 42
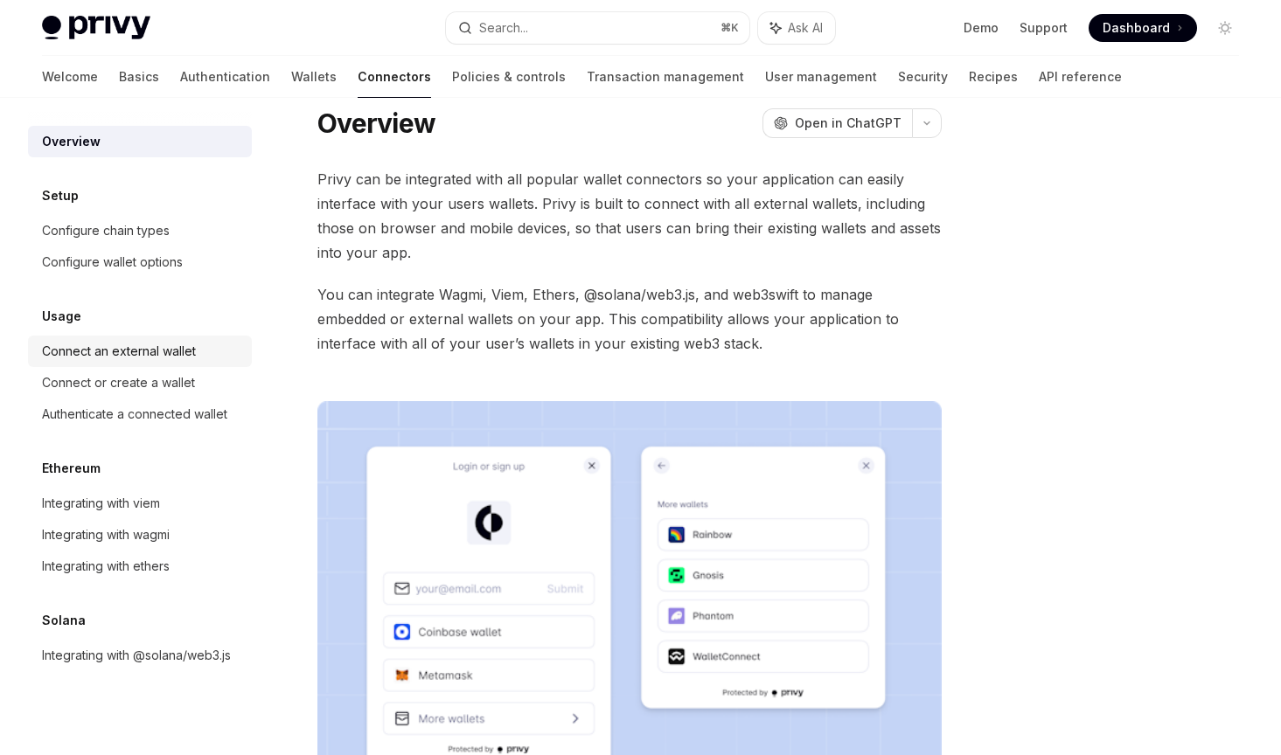
scroll to position [45, 0]
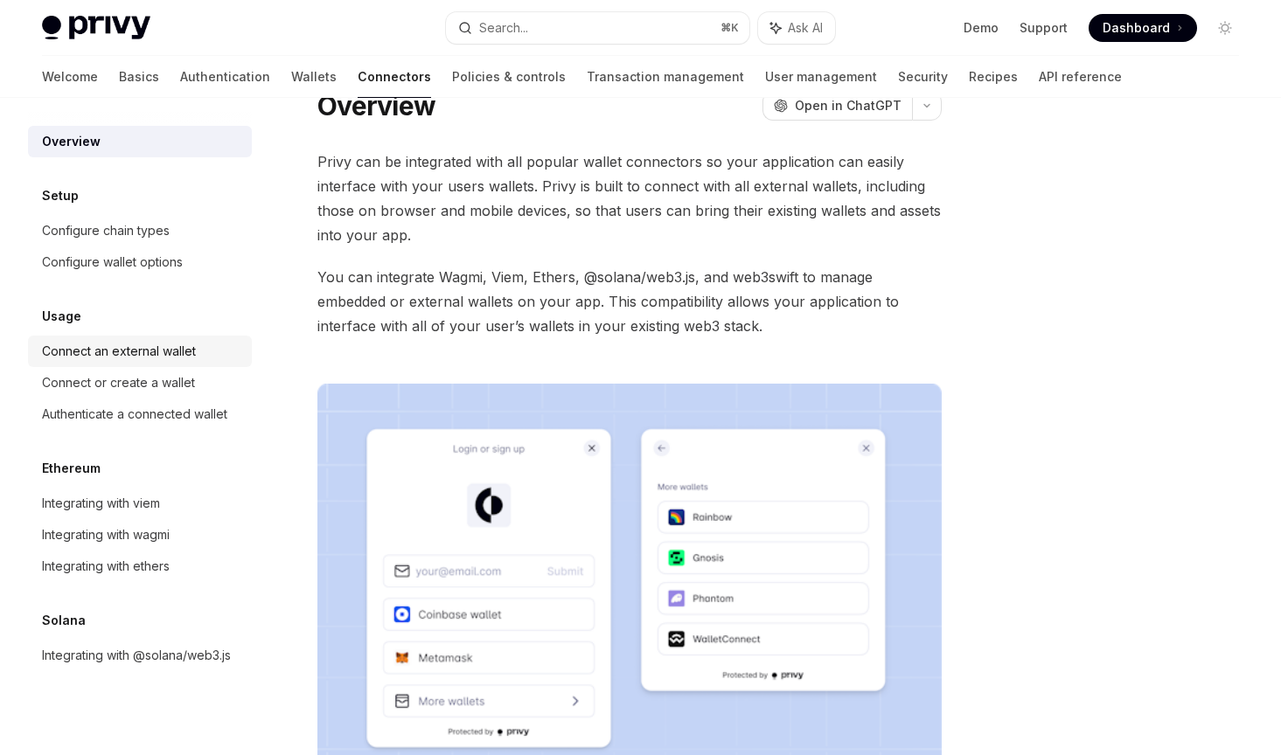
click at [179, 360] on div "Connect an external wallet" at bounding box center [119, 351] width 154 height 21
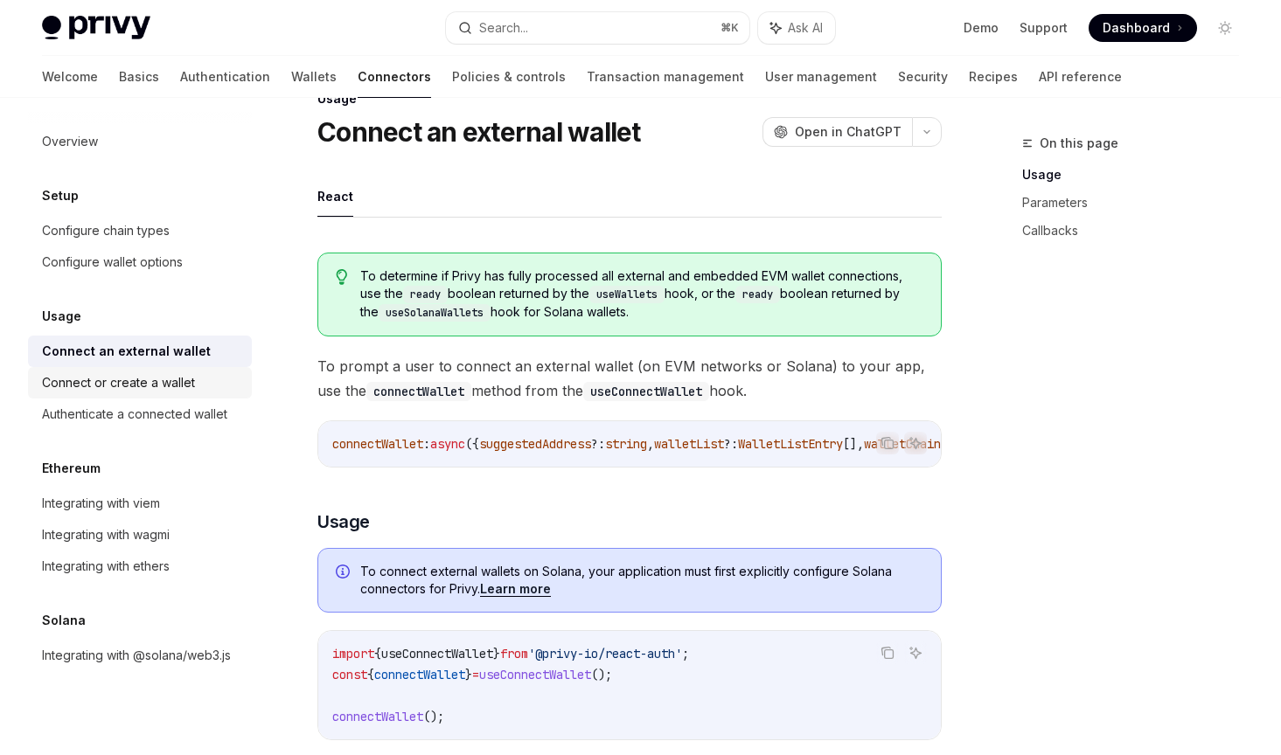
click at [175, 393] on link "Connect or create a wallet" at bounding box center [140, 382] width 224 height 31
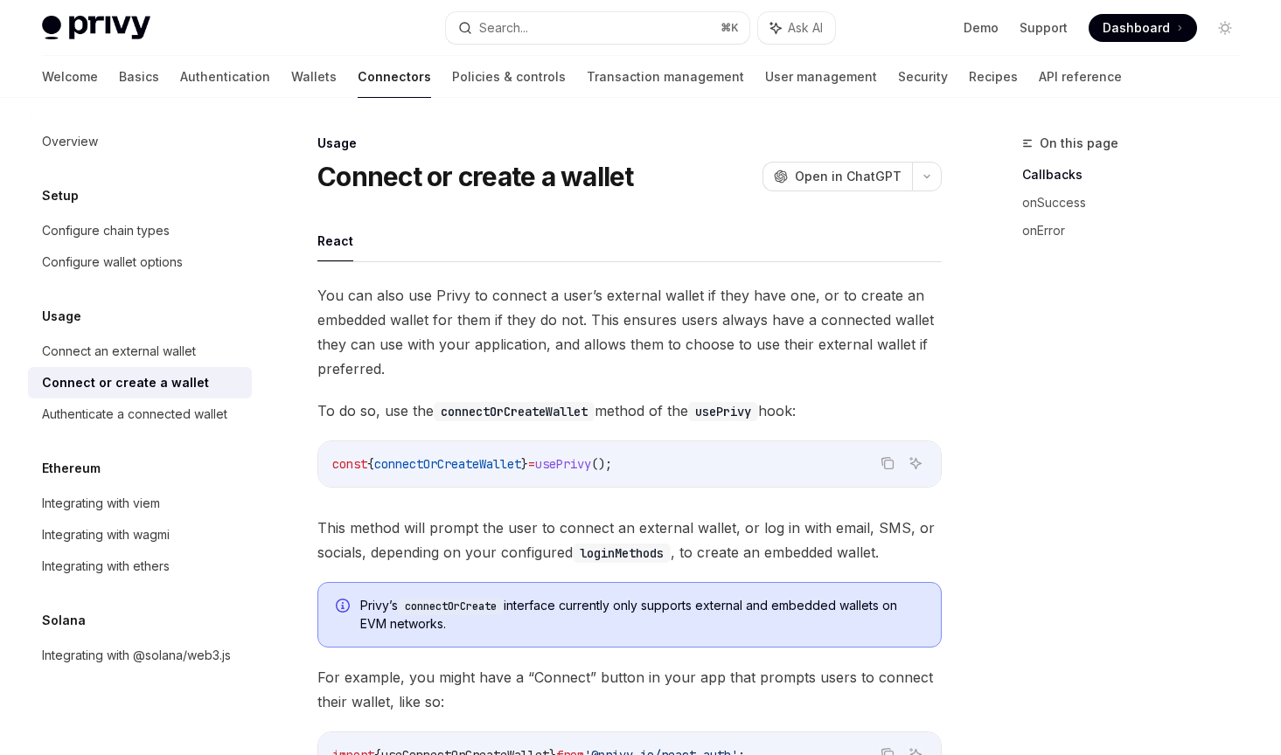
click at [1141, 24] on span "Dashboard" at bounding box center [1135, 27] width 67 height 17
click at [291, 74] on link "Wallets" at bounding box center [313, 77] width 45 height 42
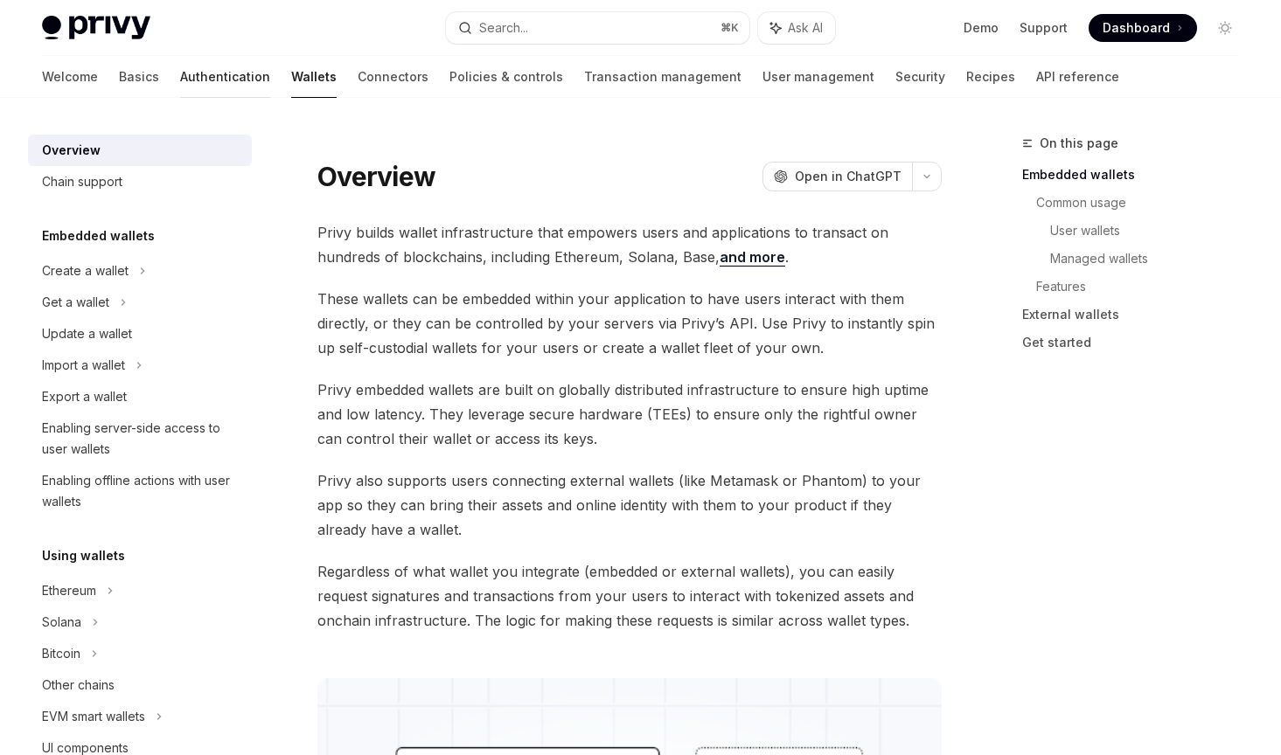
click at [180, 74] on link "Authentication" at bounding box center [225, 77] width 90 height 42
type textarea "*"
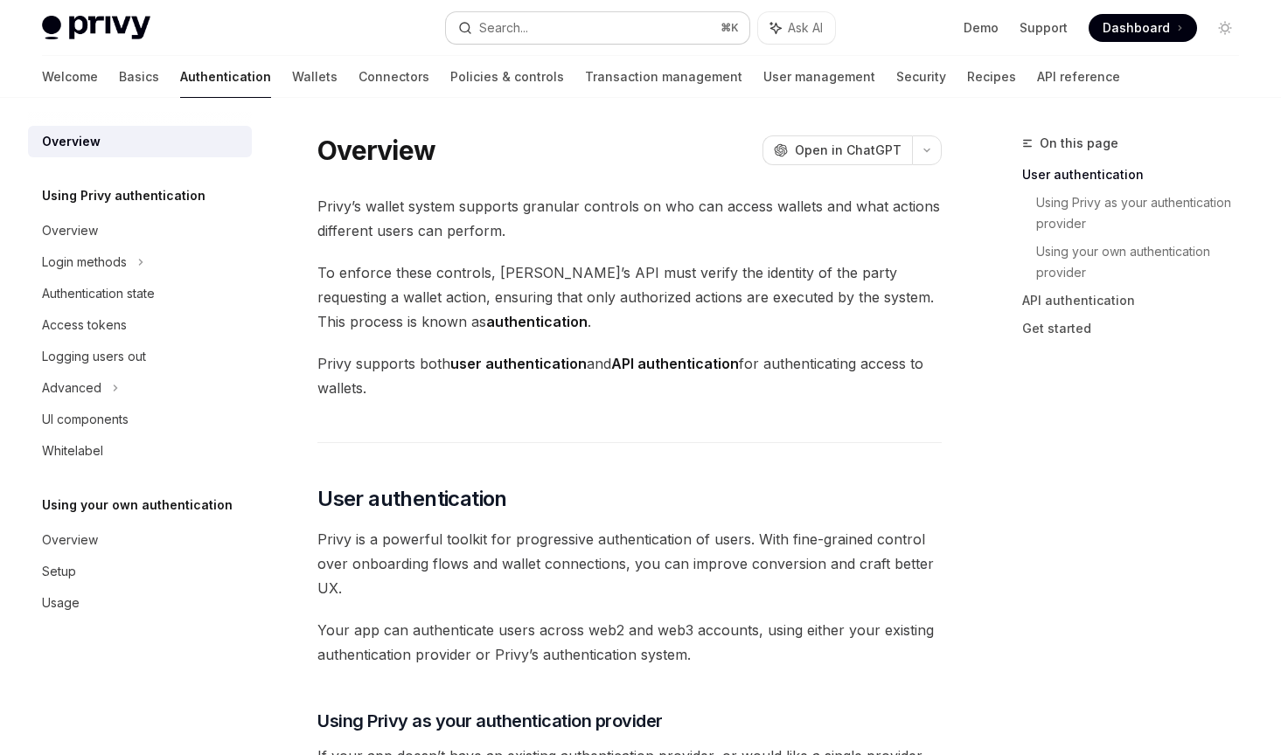
click at [479, 33] on div "Search..." at bounding box center [503, 27] width 49 height 21
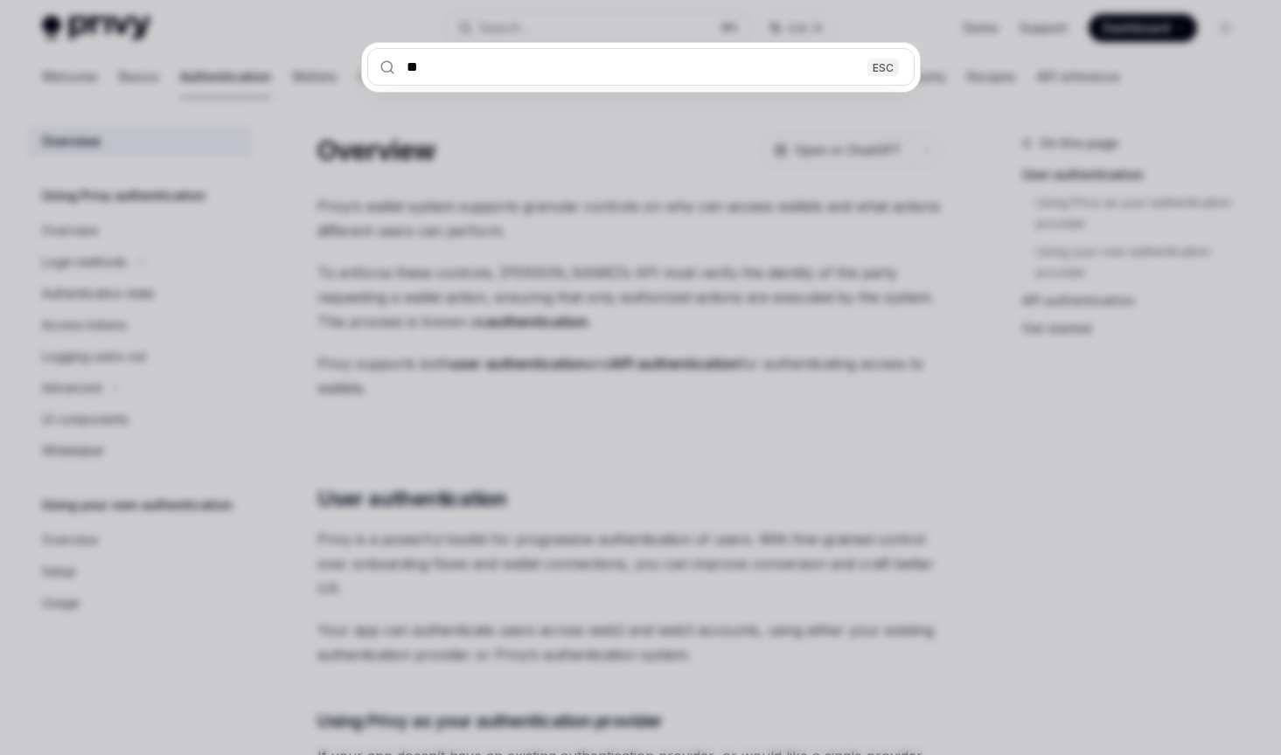
type input "***"
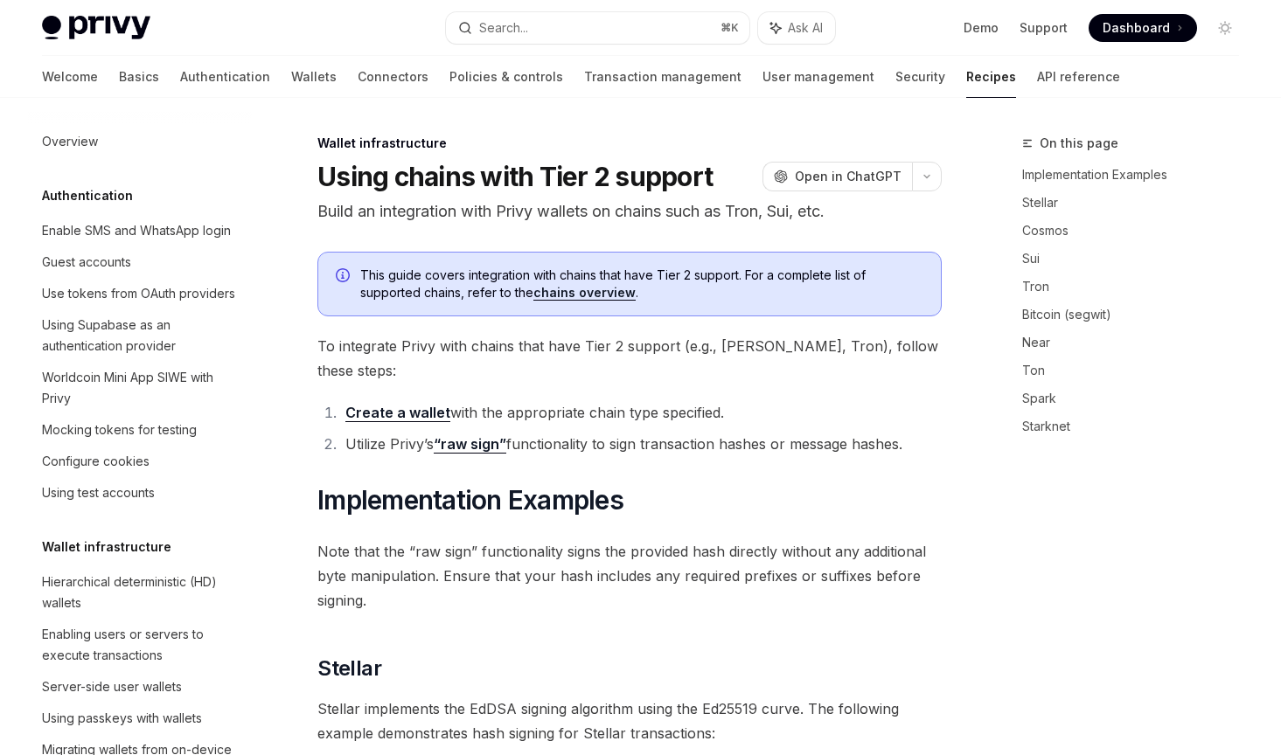
type textarea "*"
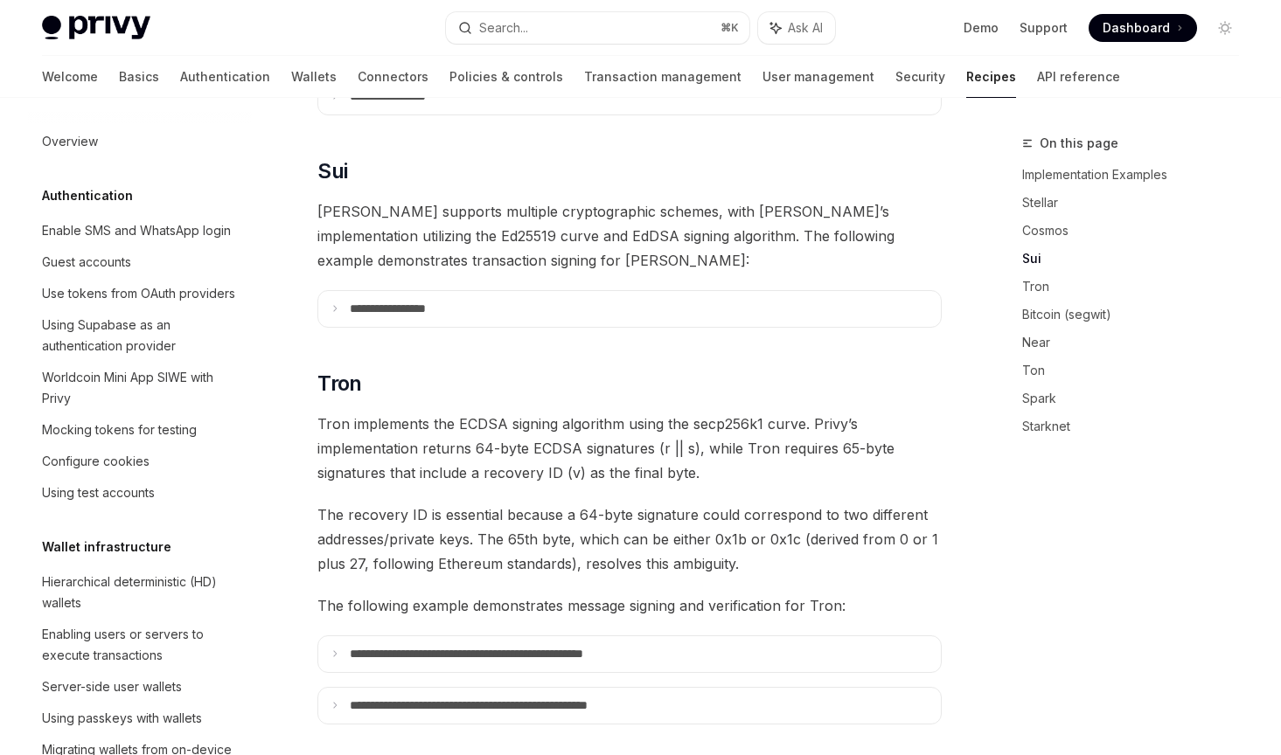
scroll to position [376, 0]
